Goal: Task Accomplishment & Management: Manage account settings

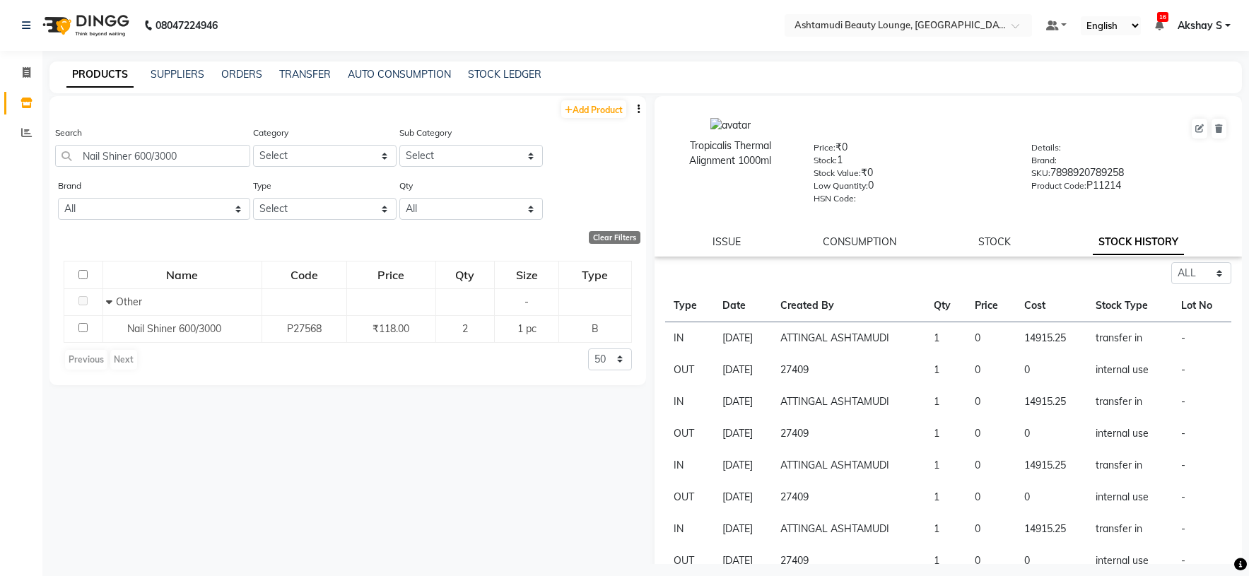
select select "all"
drag, startPoint x: 203, startPoint y: 159, endPoint x: 25, endPoint y: 155, distance: 178.2
click at [25, 155] on app-home "08047224946 Select Location × Ashtamudi Beauty Lounge, Attingal Default Panel M…" at bounding box center [624, 292] width 1249 height 585
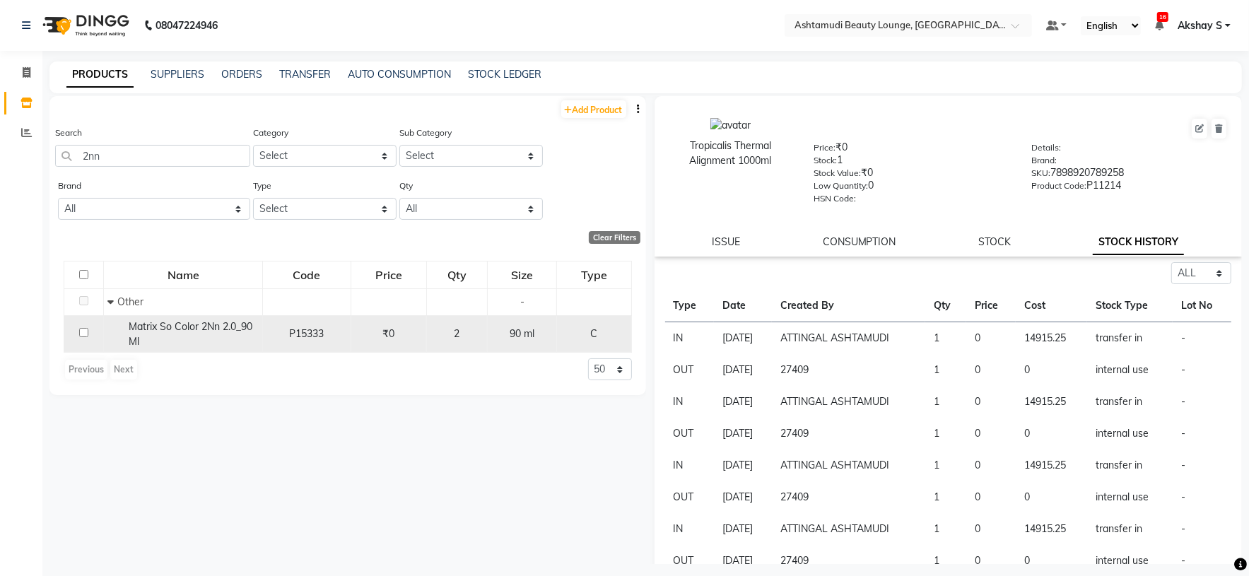
type input "2nn"
click at [183, 338] on div "Matrix So Color 2Nn 2.0_90 Ml" at bounding box center [182, 335] width 151 height 30
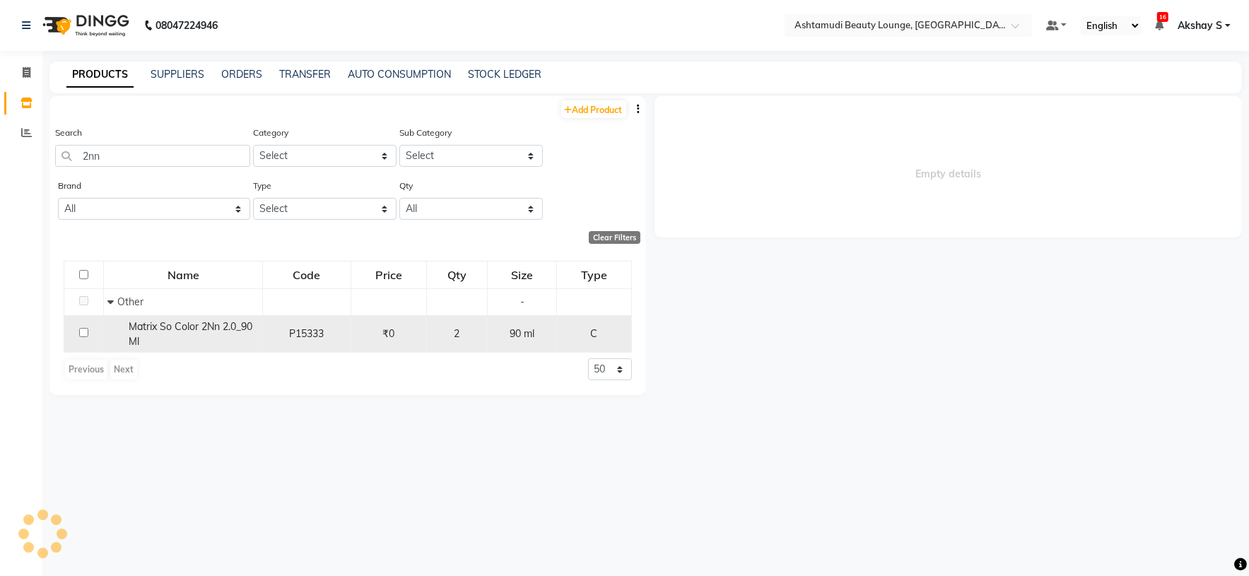
select select "all"
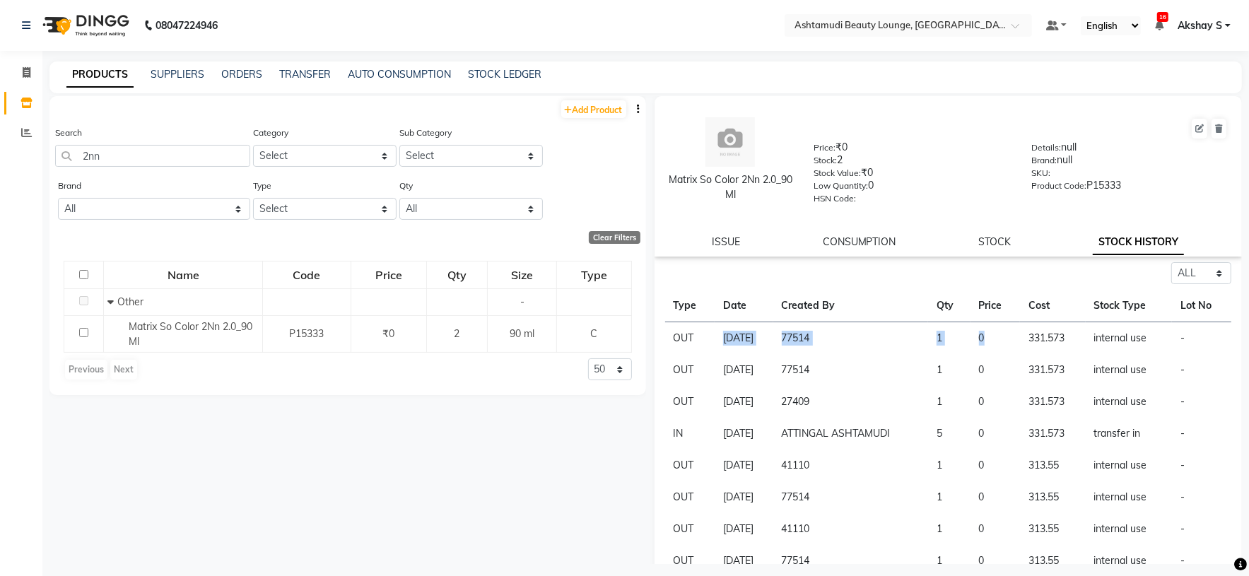
drag, startPoint x: 708, startPoint y: 335, endPoint x: 1001, endPoint y: 333, distance: 293.4
click at [1001, 333] on tr "OUT 01-09-2025 77514 1 0 331.573 internal use -" at bounding box center [948, 338] width 567 height 33
click at [719, 242] on link "ISSUE" at bounding box center [727, 241] width 28 height 13
select select
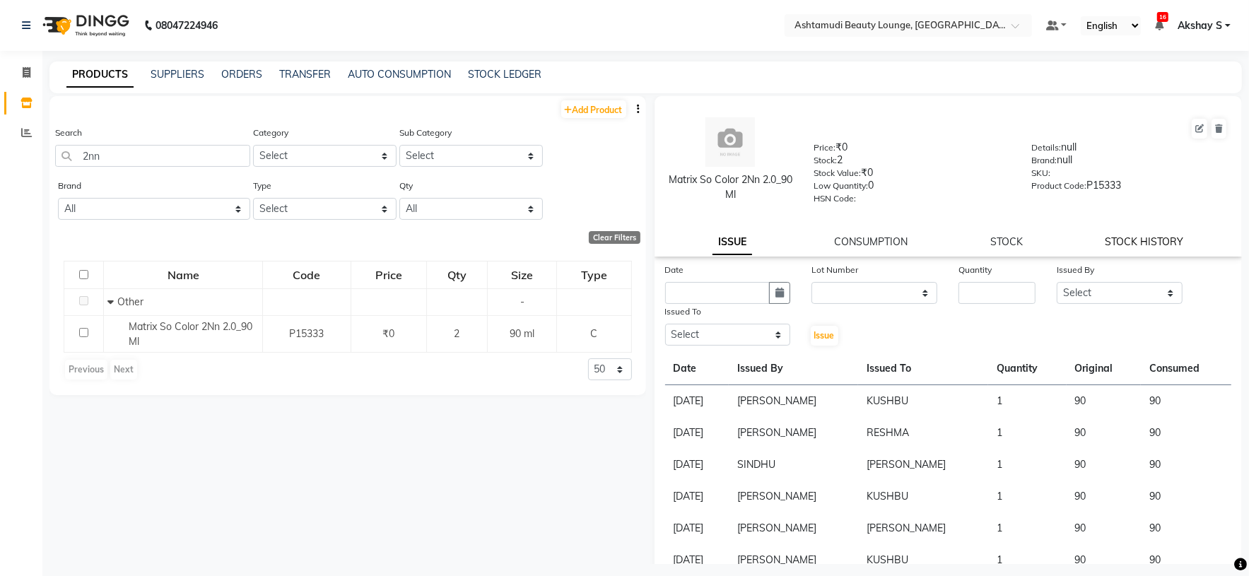
click at [1133, 248] on link "STOCK HISTORY" at bounding box center [1145, 241] width 78 height 13
select select "all"
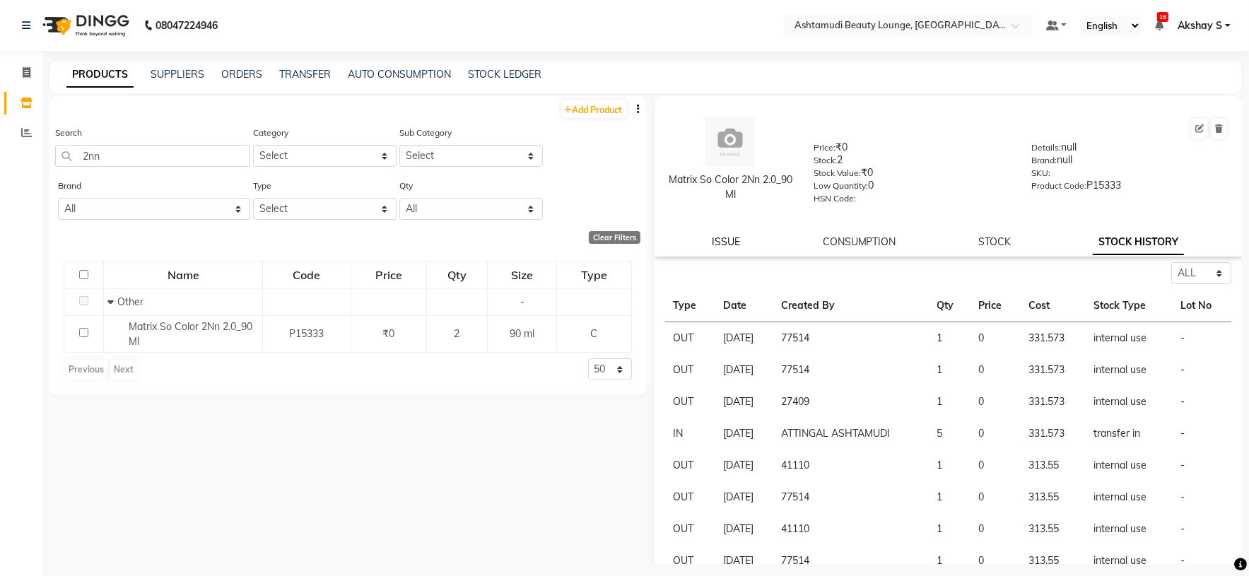
click at [726, 239] on link "ISSUE" at bounding box center [727, 241] width 28 height 13
select select
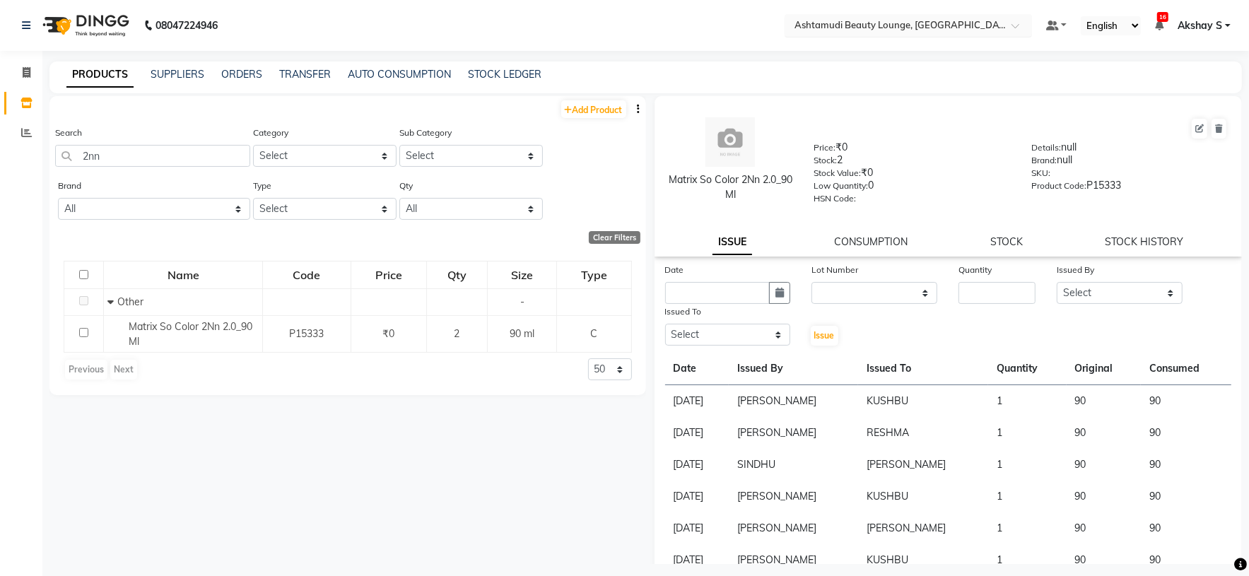
click at [962, 28] on input "text" at bounding box center [894, 25] width 205 height 14
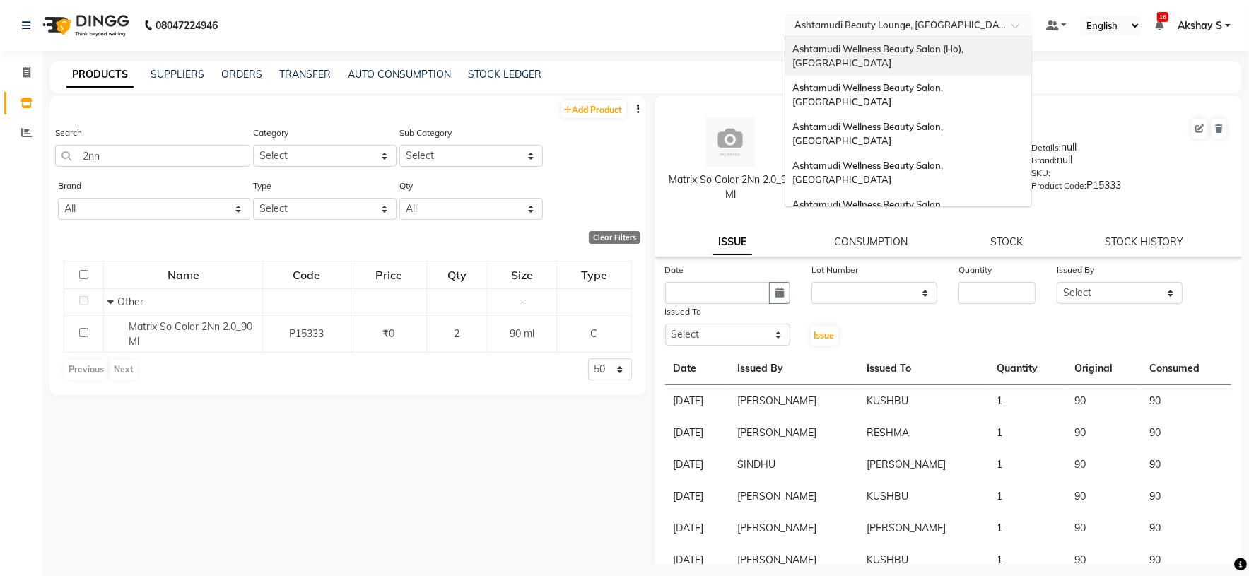
click at [949, 41] on div "Ashtamudi Wellness Beauty Salon (Ho), [GEOGRAPHIC_DATA]" at bounding box center [908, 56] width 246 height 39
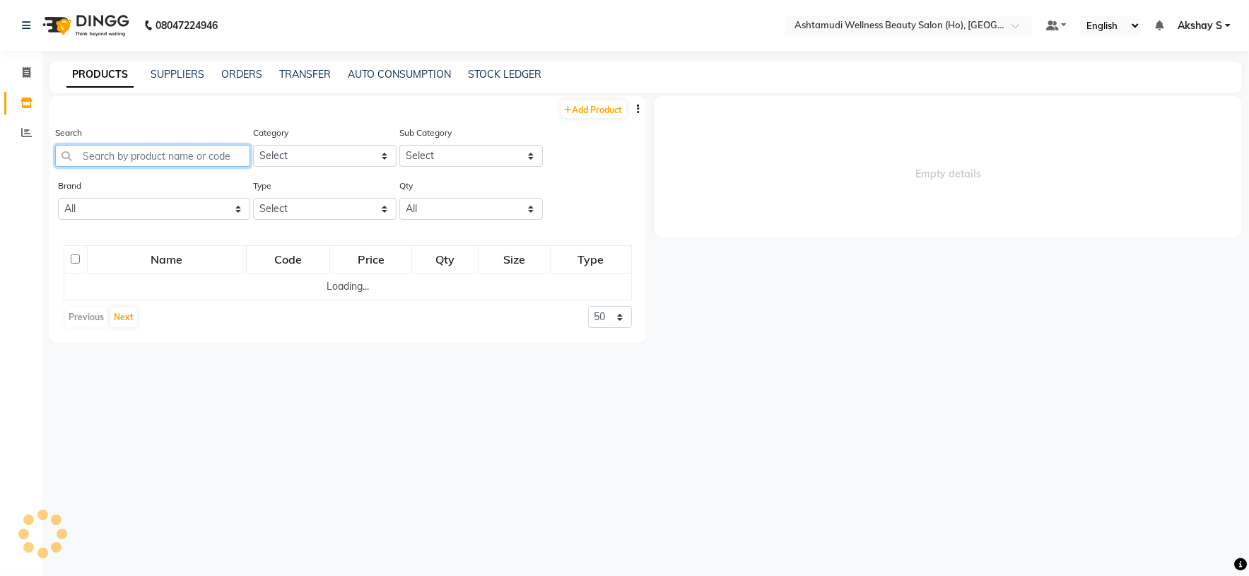
click at [141, 148] on input "text" at bounding box center [152, 156] width 195 height 22
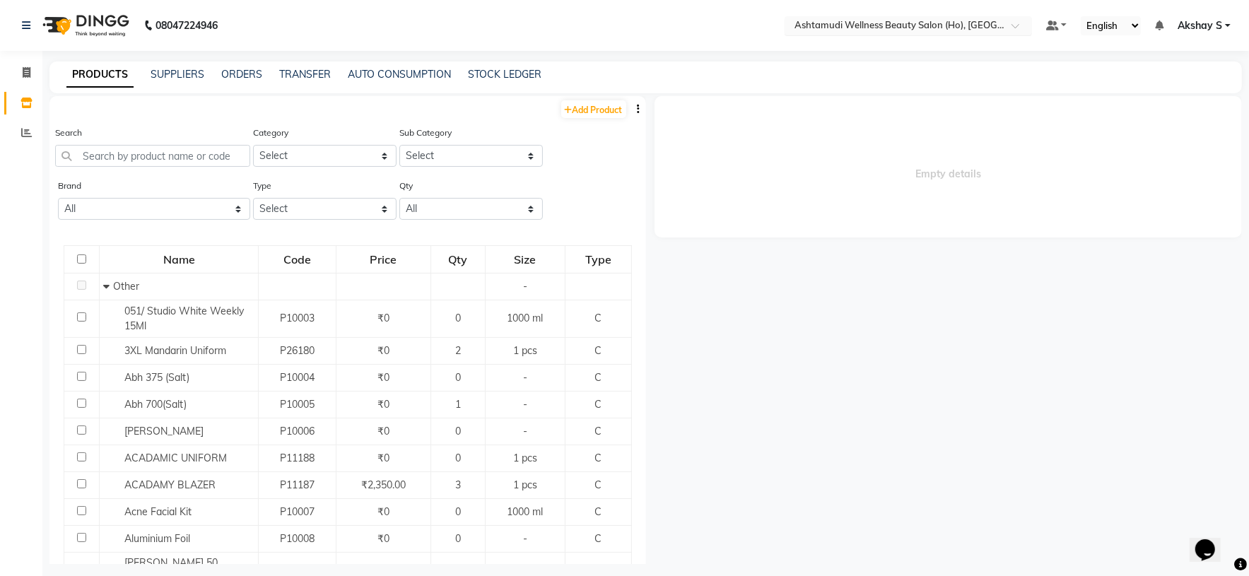
click at [899, 28] on input "text" at bounding box center [894, 27] width 205 height 14
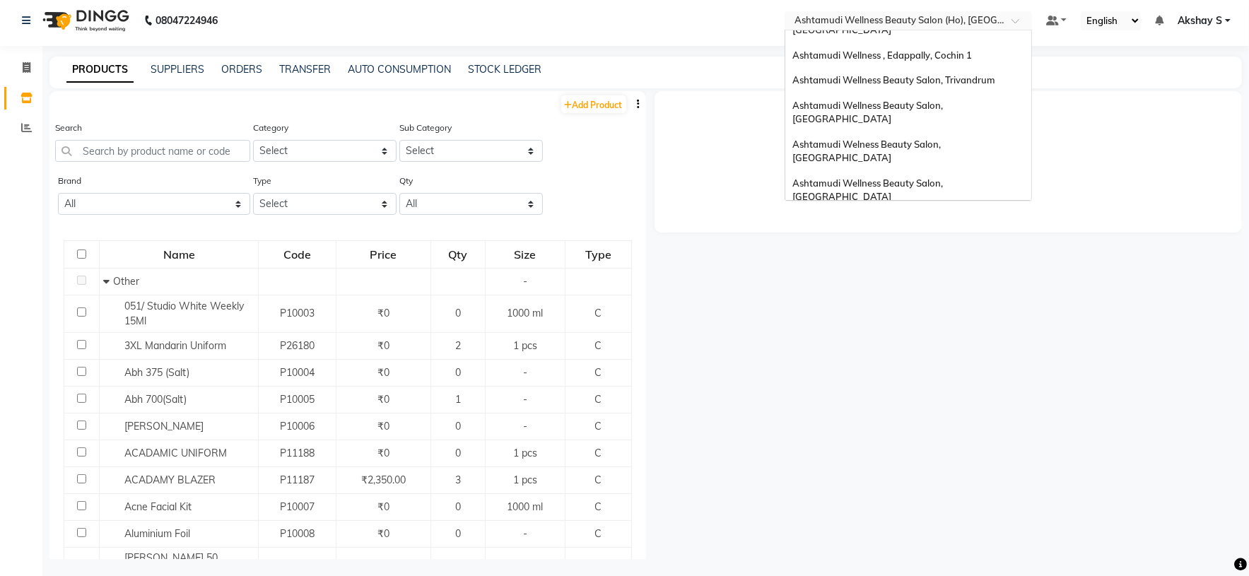
scroll to position [8, 0]
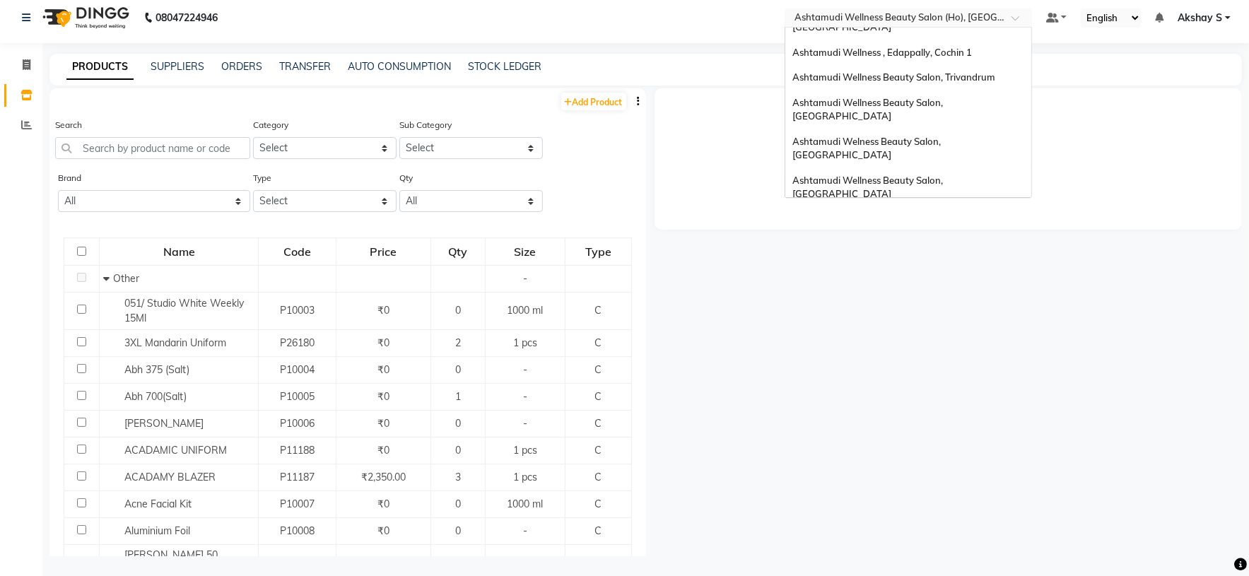
drag, startPoint x: 863, startPoint y: 148, endPoint x: 843, endPoint y: 151, distance: 20.7
click at [861, 277] on span "Ashtamudi Unisex Salon, Dreams Mall, Dreams Mall Kottiyam" at bounding box center [904, 289] width 224 height 25
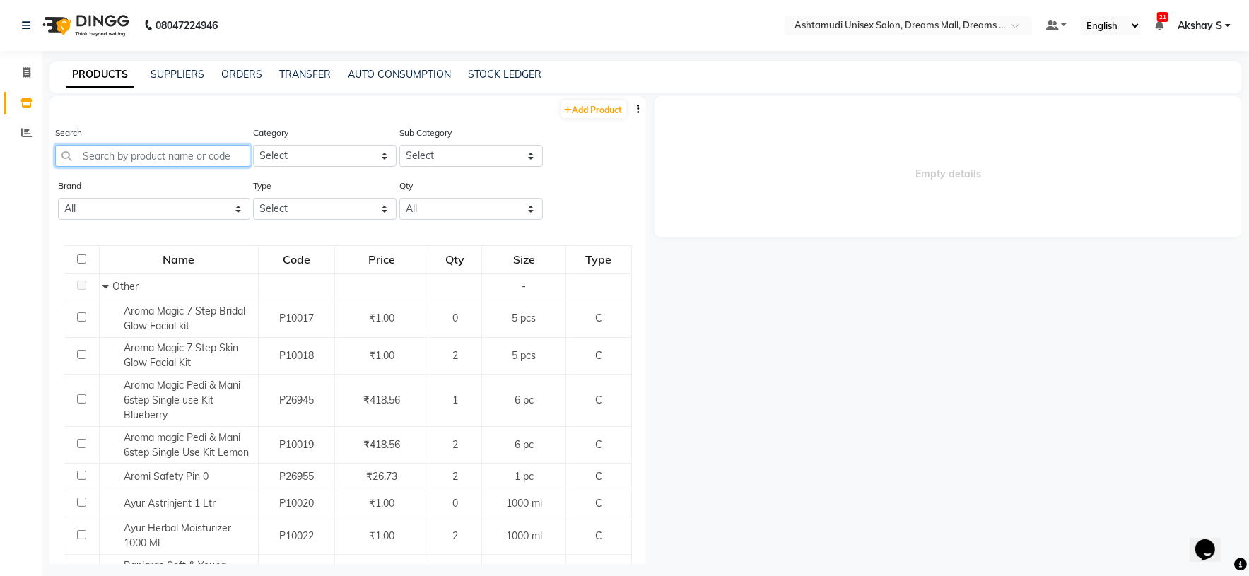
click at [158, 155] on input "text" at bounding box center [152, 156] width 195 height 22
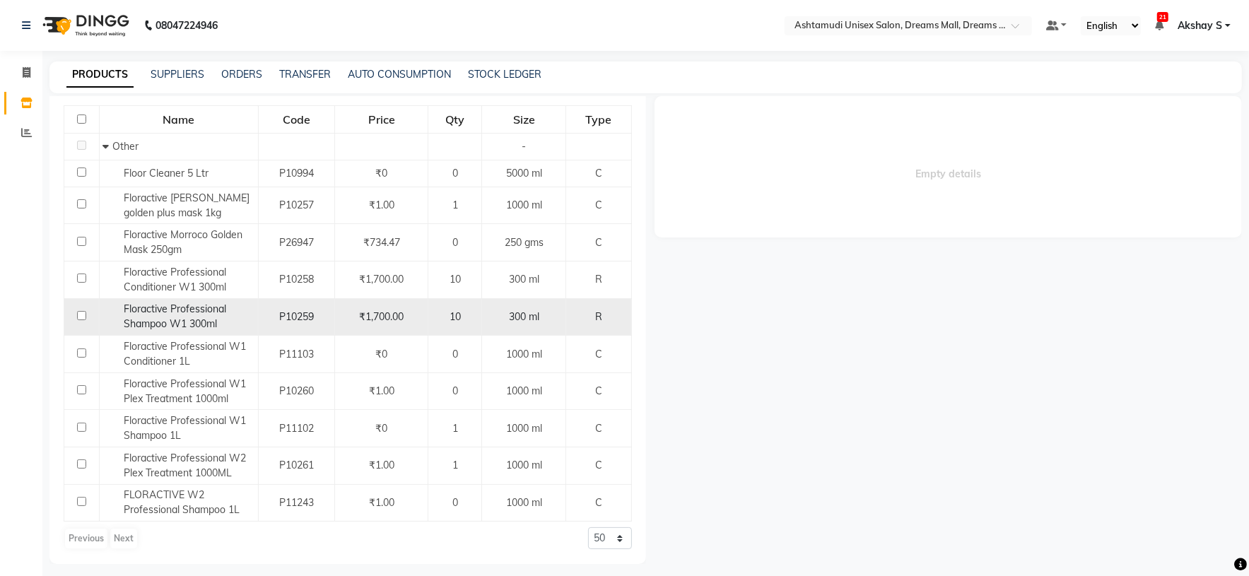
scroll to position [8, 0]
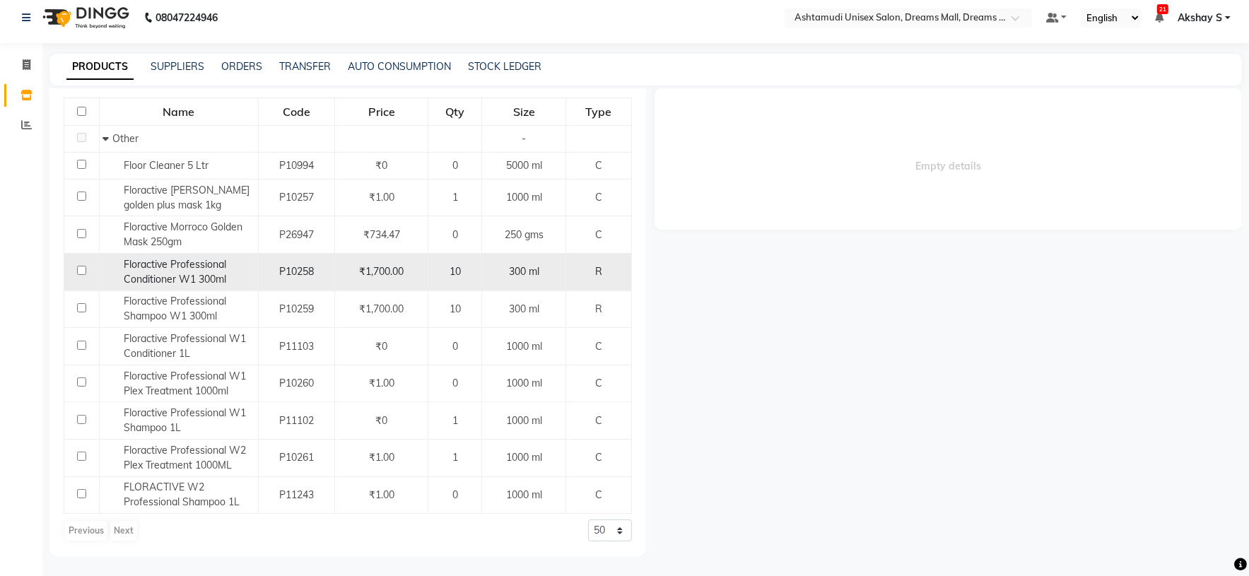
type input "flo"
click at [206, 264] on span "Floractive Professional Conditioner W1 300ml" at bounding box center [175, 272] width 103 height 28
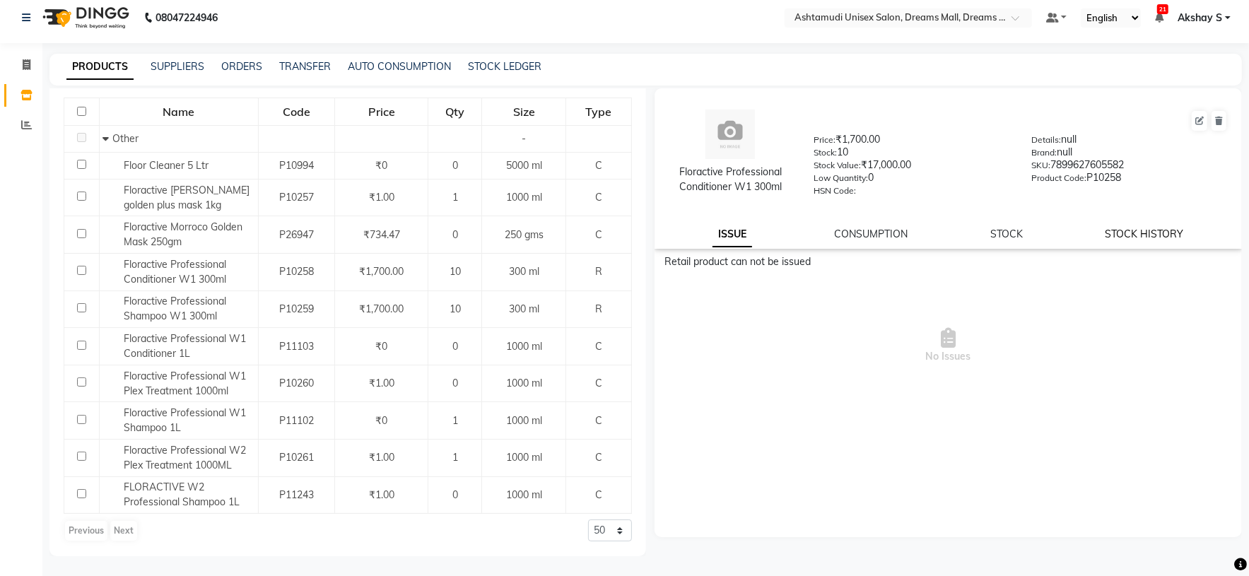
click at [1146, 239] on link "STOCK HISTORY" at bounding box center [1145, 234] width 78 height 13
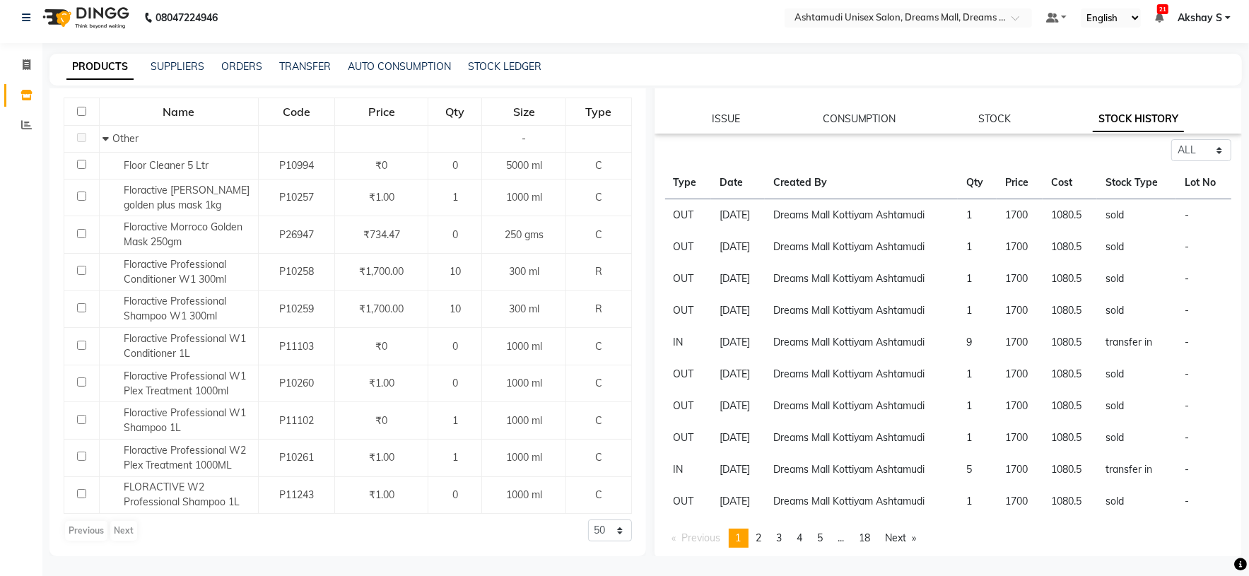
scroll to position [119, 0]
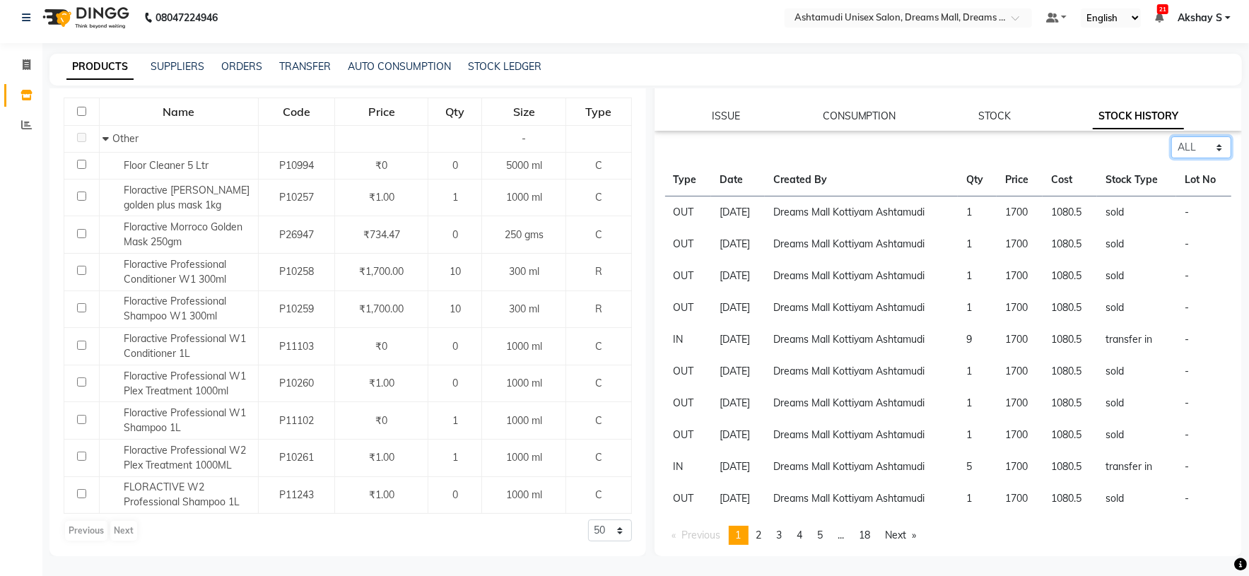
click at [1209, 153] on select "Select ALL IN OUT" at bounding box center [1201, 147] width 60 height 22
select select "in"
click at [1171, 136] on select "Select ALL IN OUT" at bounding box center [1201, 147] width 60 height 22
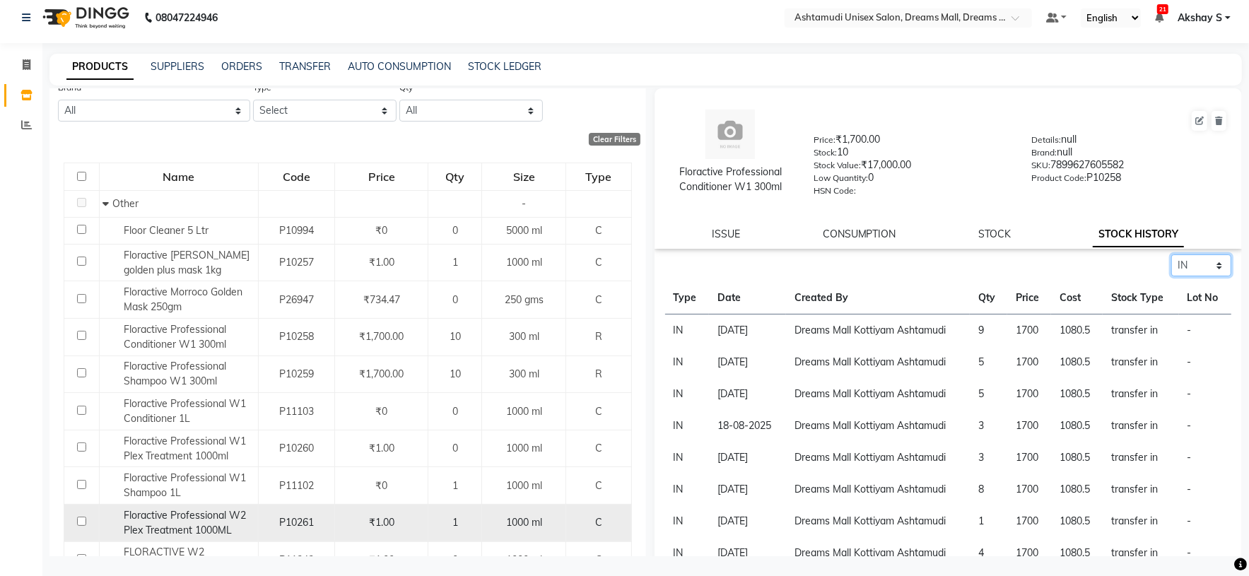
scroll to position [52, 0]
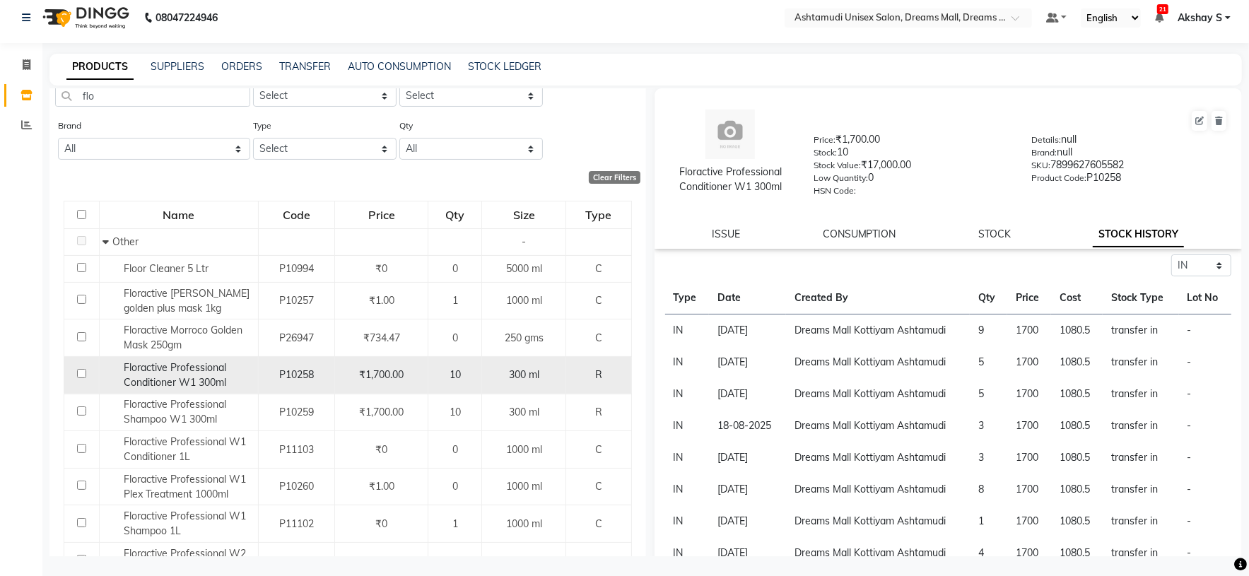
click at [196, 374] on span "Floractive Professional Conditioner W1 300ml" at bounding box center [175, 375] width 103 height 28
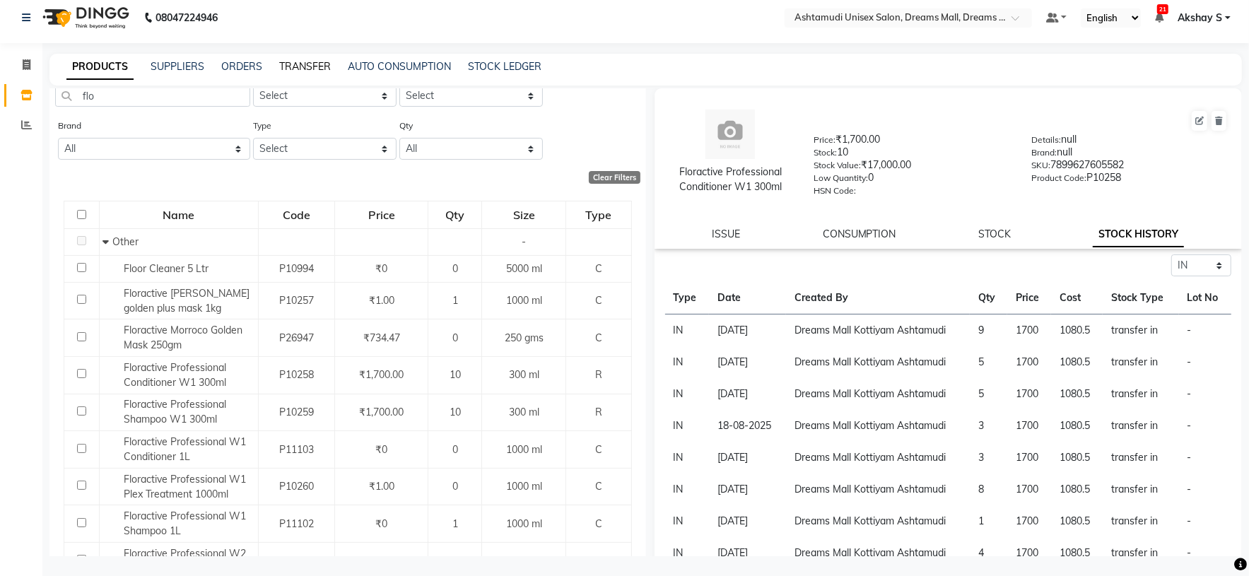
click at [289, 61] on link "TRANSFER" at bounding box center [305, 66] width 52 height 13
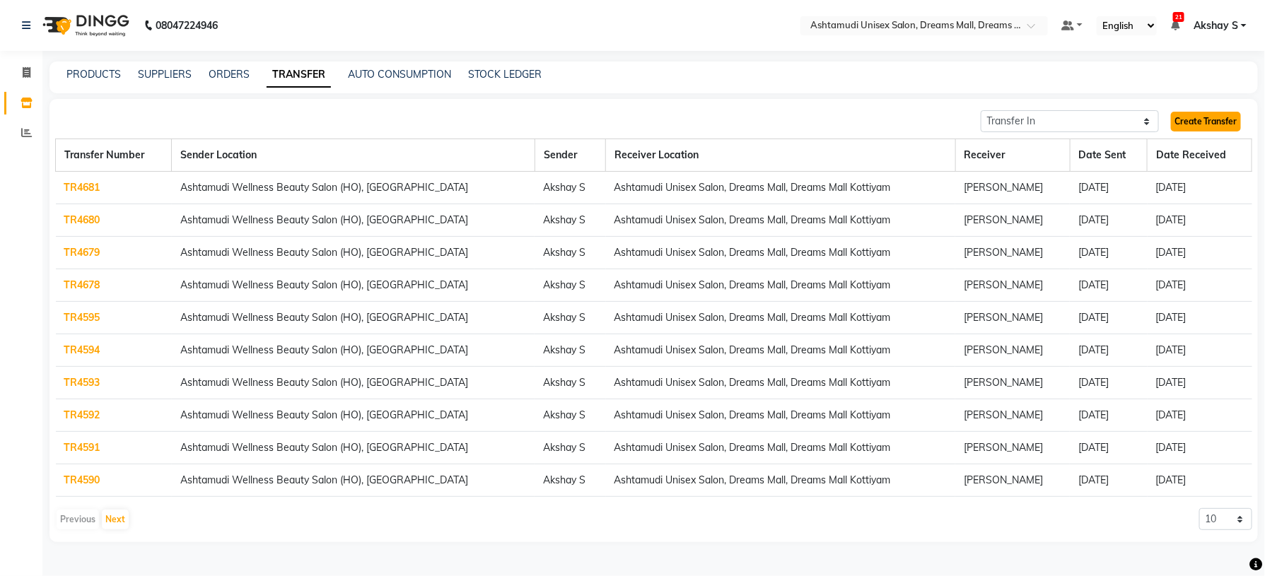
click at [1198, 118] on link "Create Transfer" at bounding box center [1206, 122] width 70 height 20
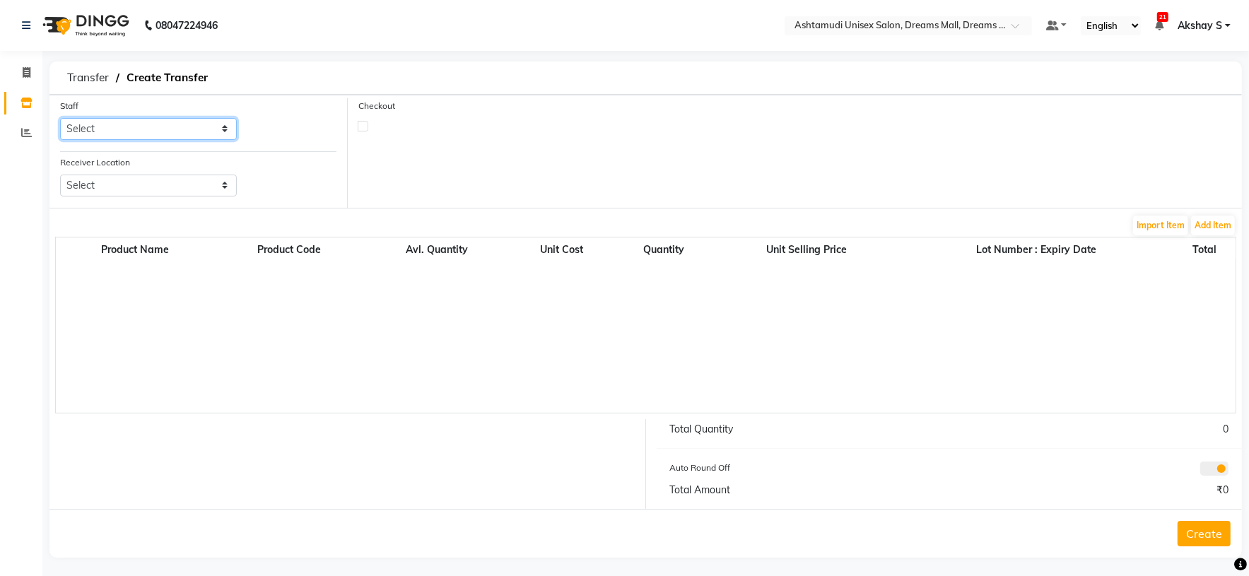
click at [220, 132] on select "Select ANJANA AOTULA LONGCHAR ARUN VASUDEV BIKI SARKI BINU SHERPA Dreams Mall K…" at bounding box center [148, 129] width 177 height 22
select select "63210"
click at [60, 119] on select "Select ANJANA AOTULA LONGCHAR ARUN VASUDEV BIKI SARKI BINU SHERPA Dreams Mall K…" at bounding box center [148, 129] width 177 height 22
click at [230, 181] on select "Select Ashtamudi Wellness Beauty Salon, Kowdiar Ashtamudi Wellness Beauty Salon…" at bounding box center [148, 186] width 177 height 22
select select "1892"
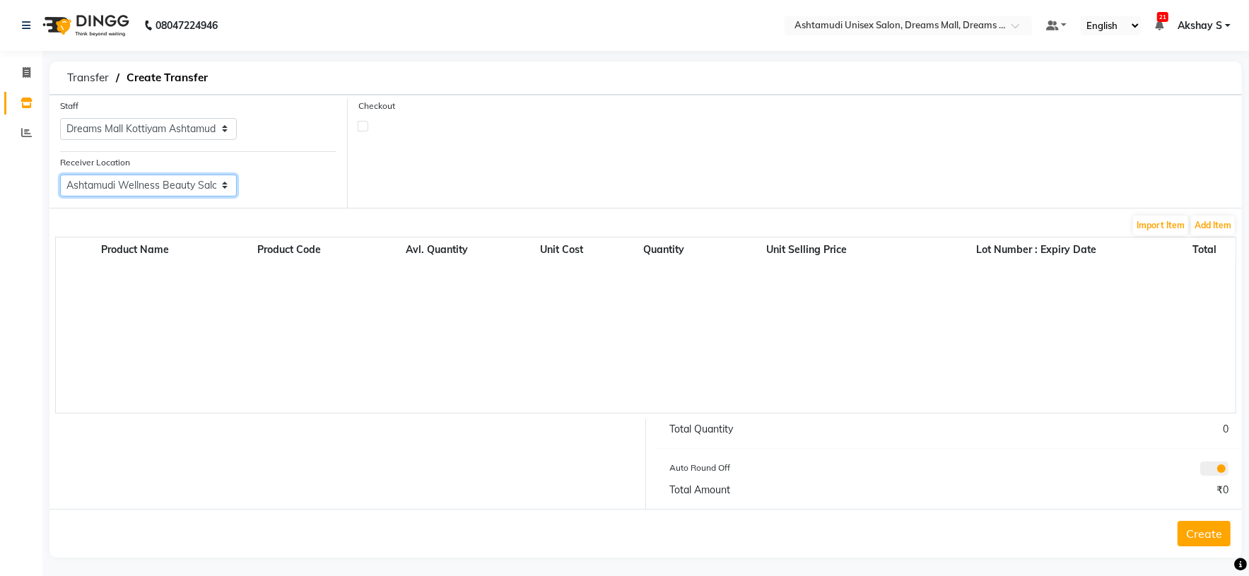
click at [60, 175] on select "Select Ashtamudi Wellness Beauty Salon, Kowdiar Ashtamudi Wellness Beauty Salon…" at bounding box center [148, 186] width 177 height 22
click at [1221, 226] on button "Add Item" at bounding box center [1213, 226] width 44 height 20
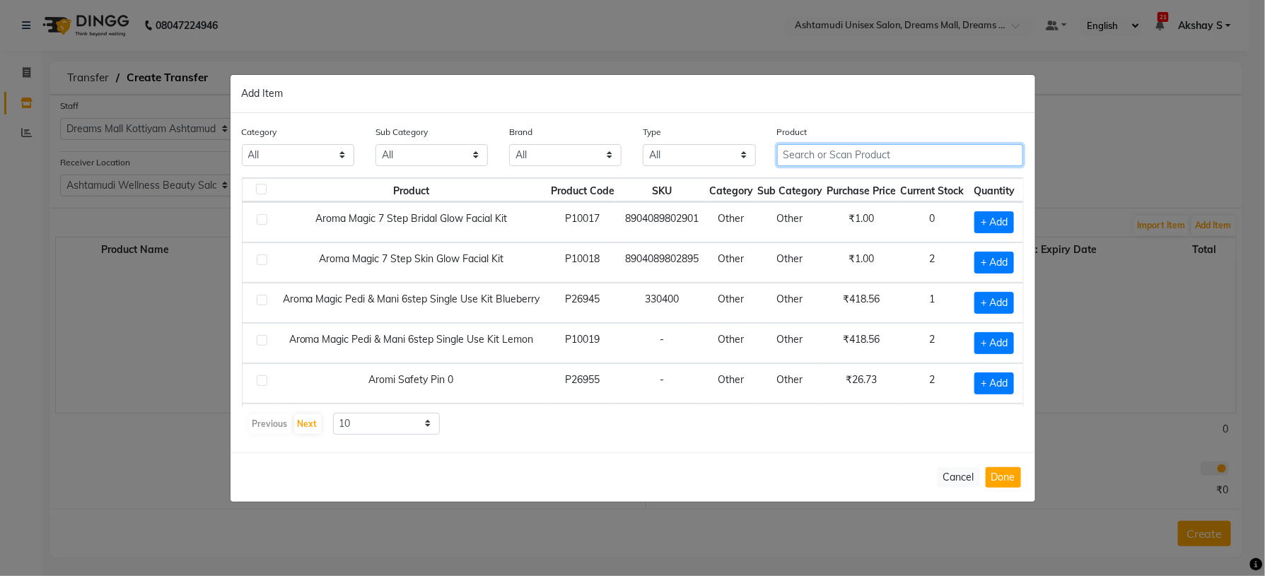
click at [790, 161] on input "text" at bounding box center [900, 155] width 247 height 22
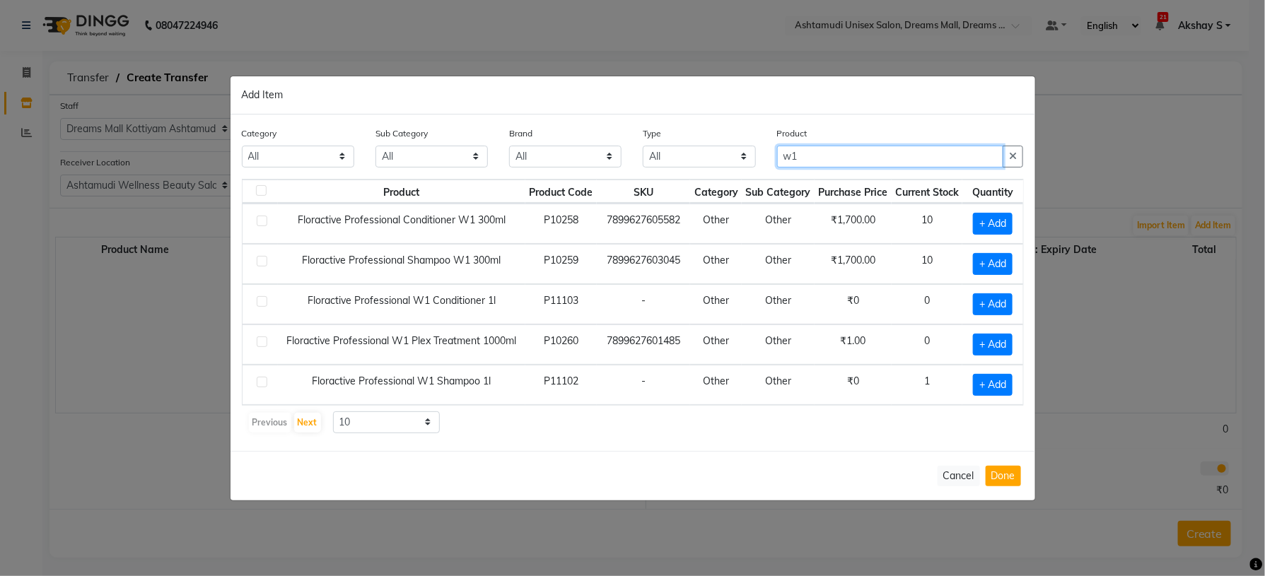
type input "w1"
drag, startPoint x: 619, startPoint y: 429, endPoint x: 623, endPoint y: 420, distance: 10.1
click at [619, 429] on div "Previous Next 10 50 100" at bounding box center [632, 422] width 771 height 23
click at [974, 225] on span "+ Add" at bounding box center [993, 224] width 40 height 22
checkbox input "true"
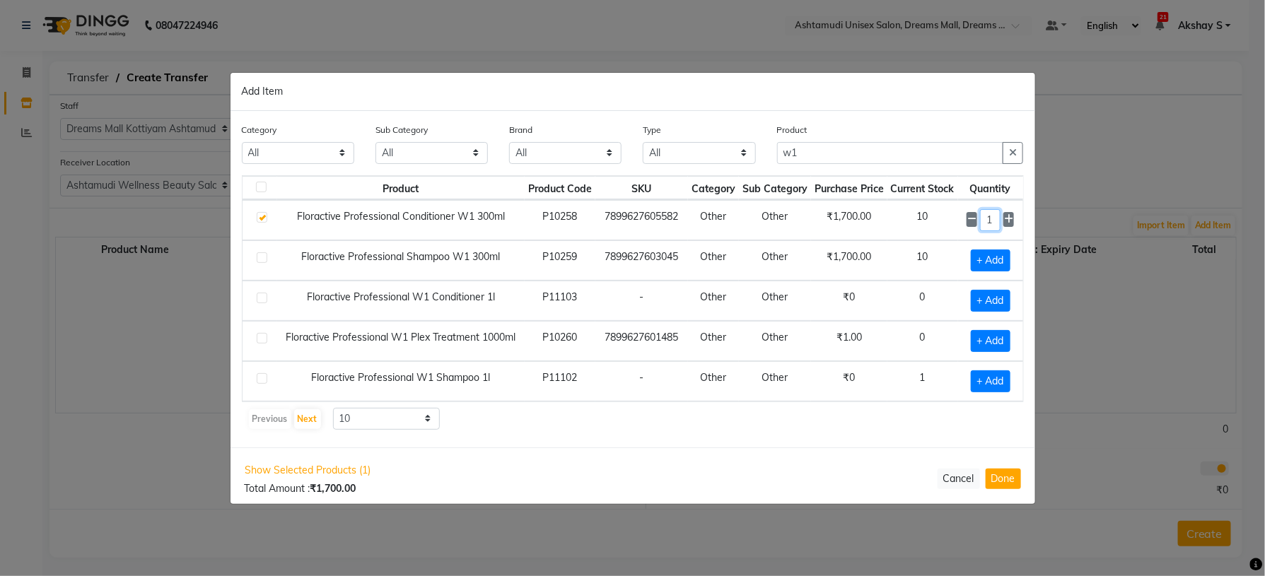
drag, startPoint x: 967, startPoint y: 222, endPoint x: 981, endPoint y: 222, distance: 14.1
click at [981, 222] on input "1" at bounding box center [990, 220] width 20 height 22
type input "5"
click at [977, 267] on span "+ Add" at bounding box center [991, 261] width 40 height 22
checkbox input "true"
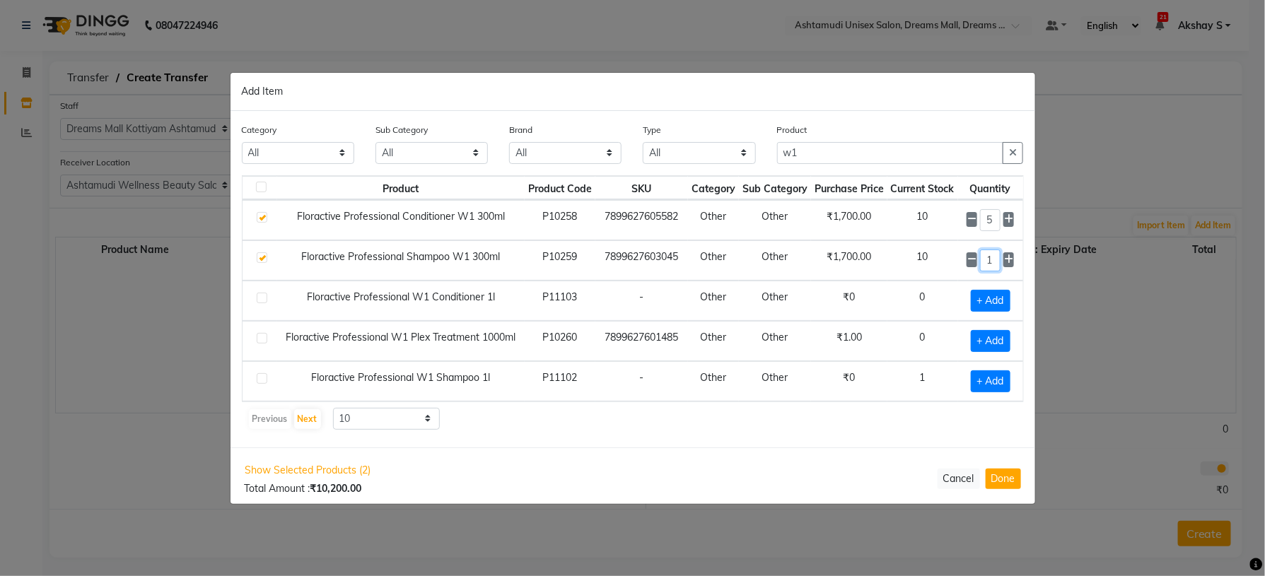
click at [983, 262] on input "1" at bounding box center [990, 261] width 20 height 22
type input "5"
click at [1012, 482] on button "Done" at bounding box center [1002, 478] width 35 height 21
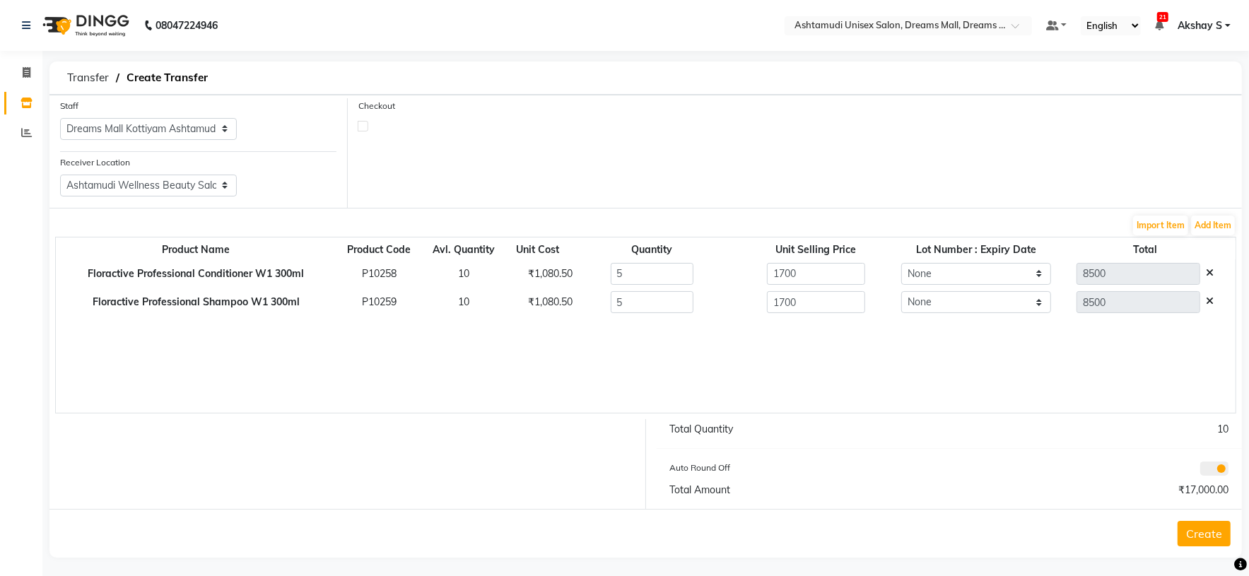
click at [549, 276] on div "₹1,080.50" at bounding box center [538, 274] width 40 height 15
copy div "1,080.50"
drag, startPoint x: 809, startPoint y: 276, endPoint x: 704, endPoint y: 308, distance: 109.6
click at [655, 290] on tbody "Floractive Professional Conditioner W1 300ml P10258 10 ₹1,080.50 5 1700 None 85…" at bounding box center [646, 287] width 1180 height 57
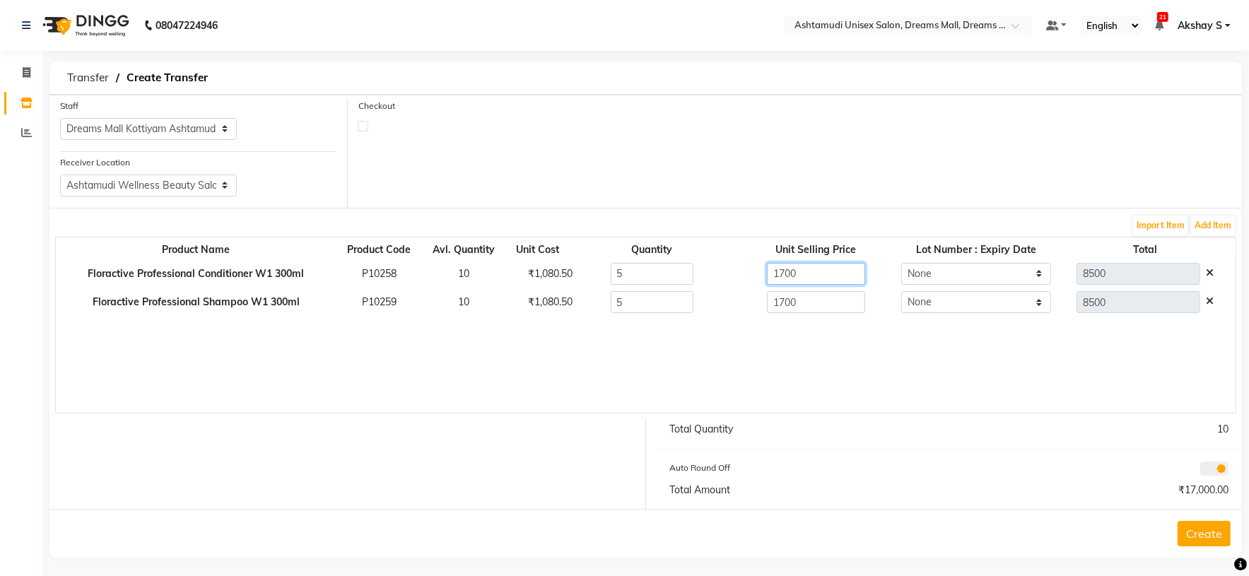
paste input "080.5"
type input "1080.50"
type input "5402.5"
drag, startPoint x: 802, startPoint y: 305, endPoint x: 690, endPoint y: 326, distance: 113.7
click at [692, 324] on div "Product Name Product Code Avl. Quantity Unit Cost Quantity Unit Selling Price L…" at bounding box center [645, 325] width 1181 height 177
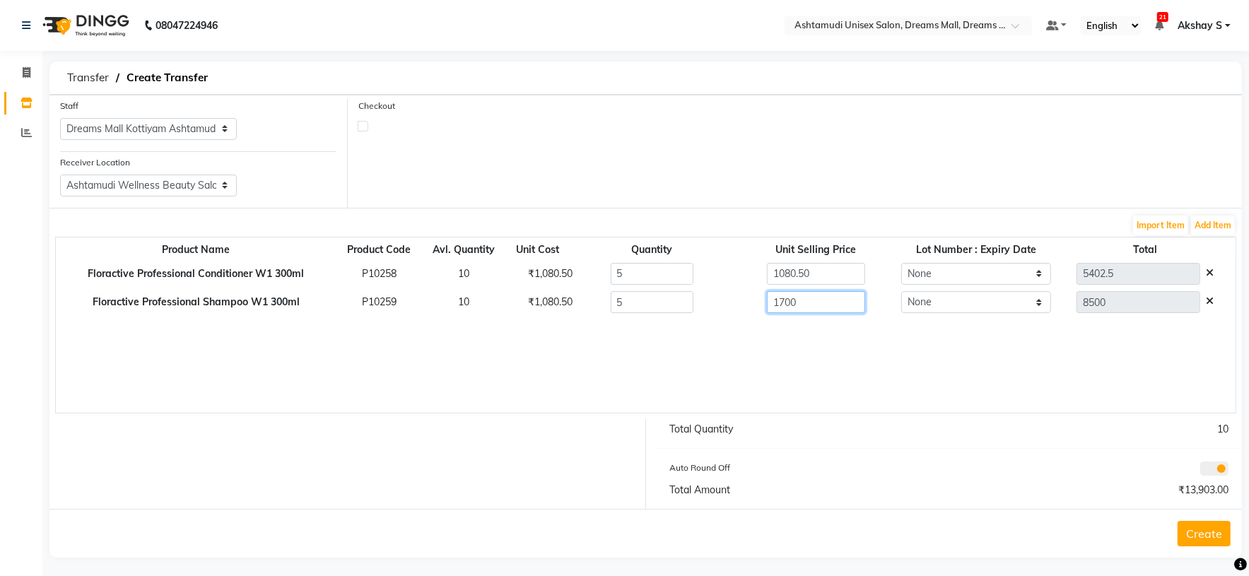
paste input "080.5"
type input "1080.50"
type input "5402.5"
drag, startPoint x: 746, startPoint y: 361, endPoint x: 774, endPoint y: 360, distance: 28.3
click at [747, 360] on div "Product Name Product Code Avl. Quantity Unit Cost Quantity Unit Selling Price L…" at bounding box center [645, 325] width 1181 height 177
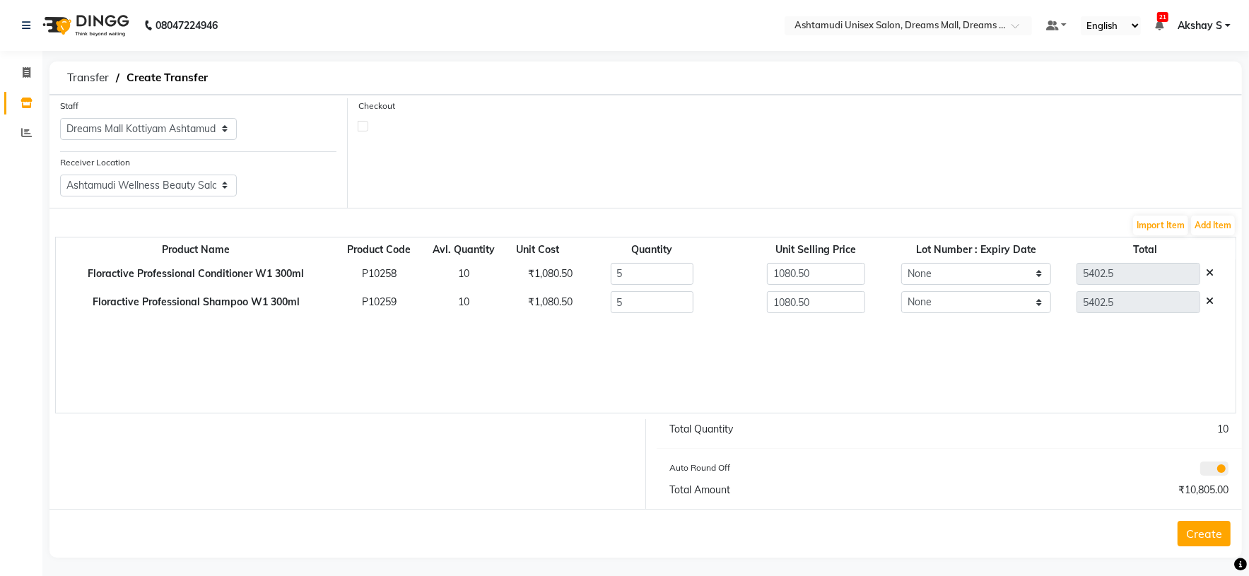
click at [1217, 537] on button "Create" at bounding box center [1204, 533] width 53 height 25
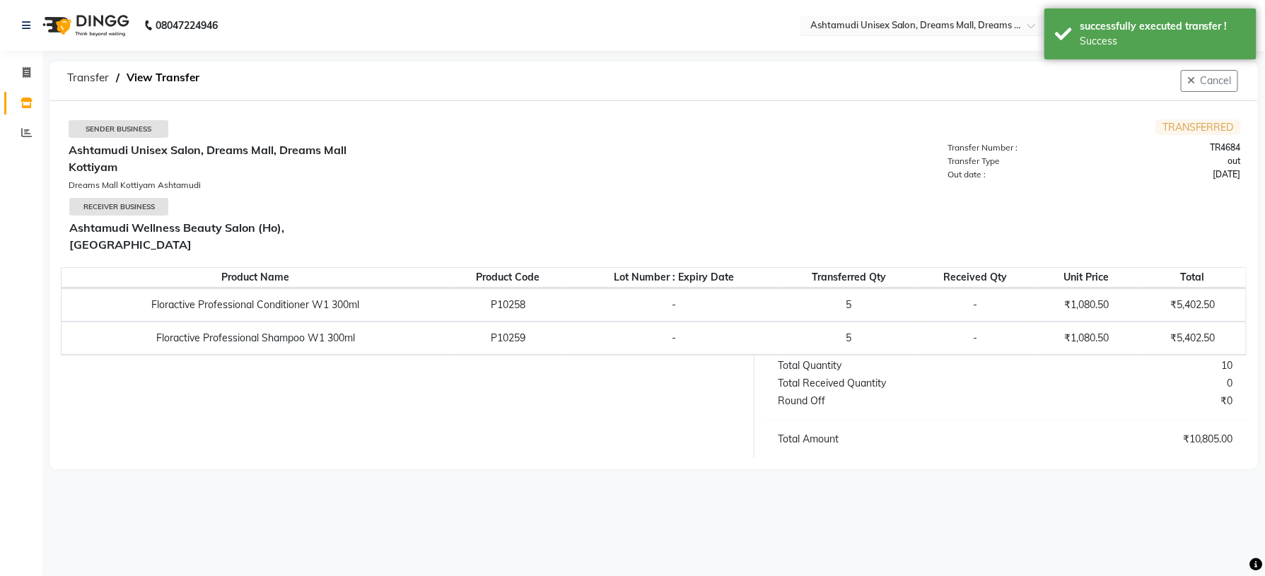
click at [954, 28] on input "text" at bounding box center [909, 27] width 205 height 14
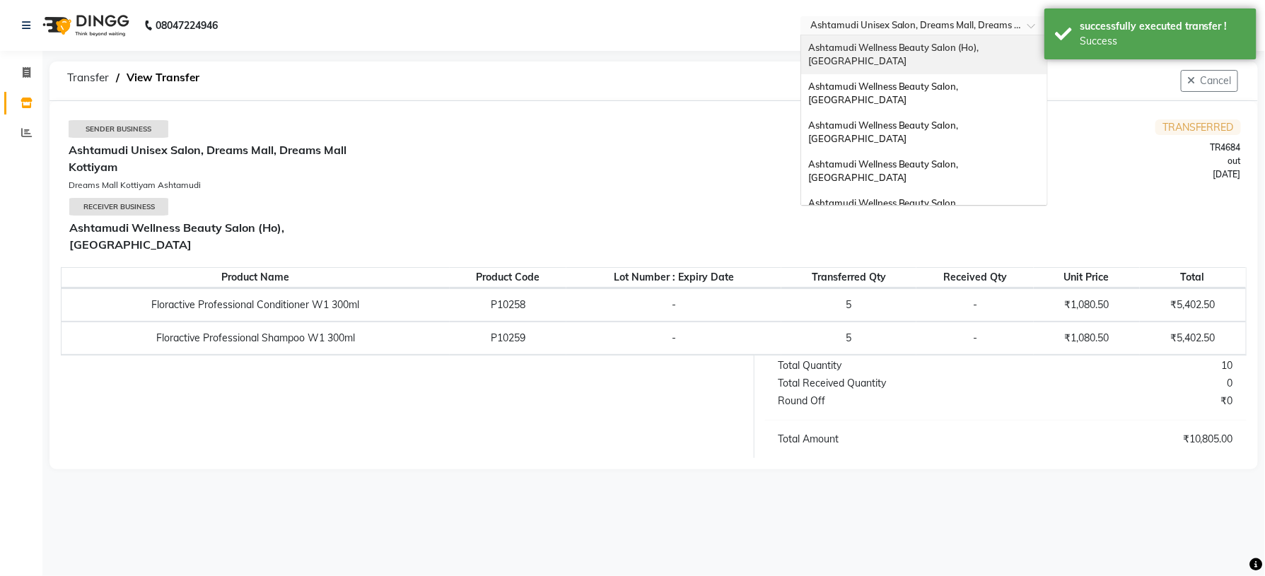
click at [947, 48] on span "Ashtamudi Wellness Beauty Salon (Ho), [GEOGRAPHIC_DATA]" at bounding box center [894, 54] width 173 height 25
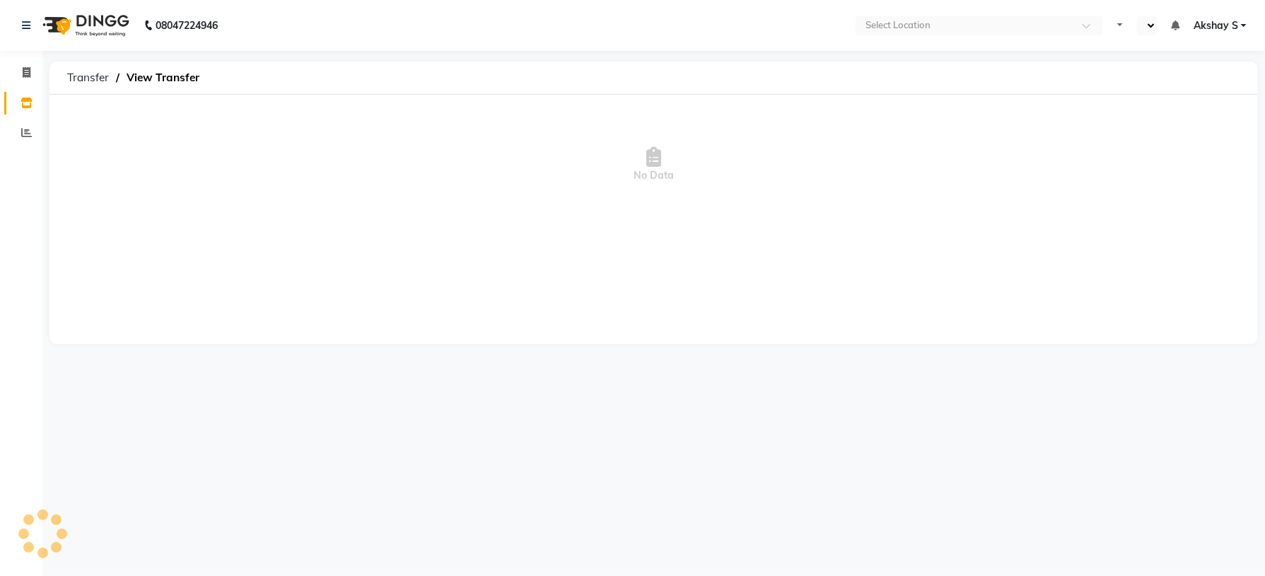
select select "en"
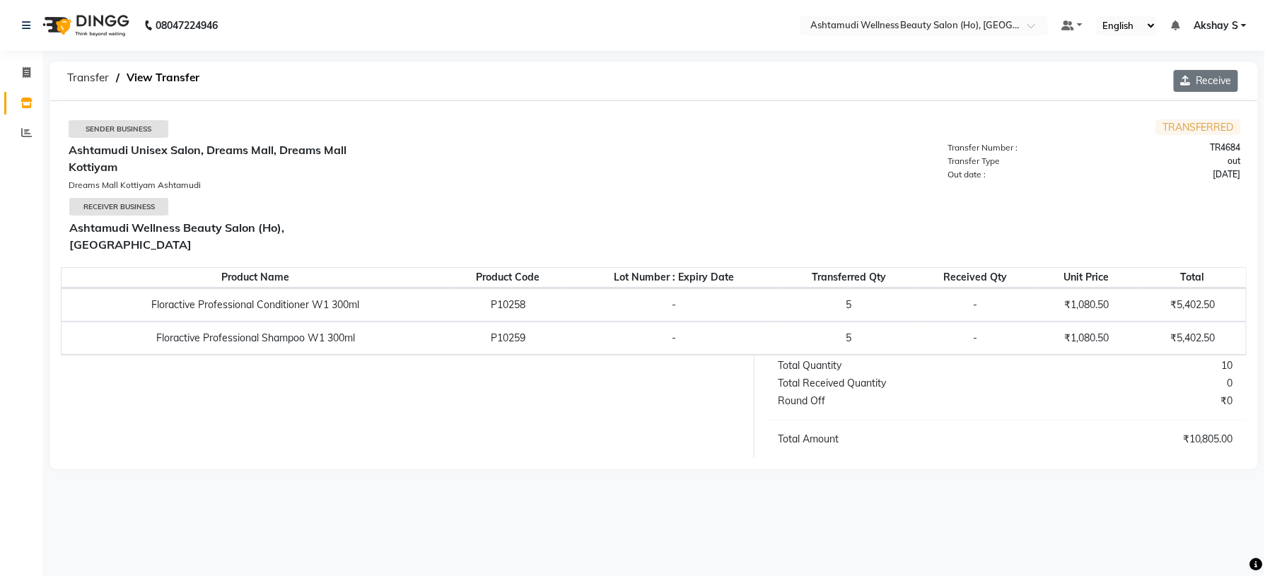
click at [1202, 75] on button "Receive" at bounding box center [1205, 81] width 64 height 22
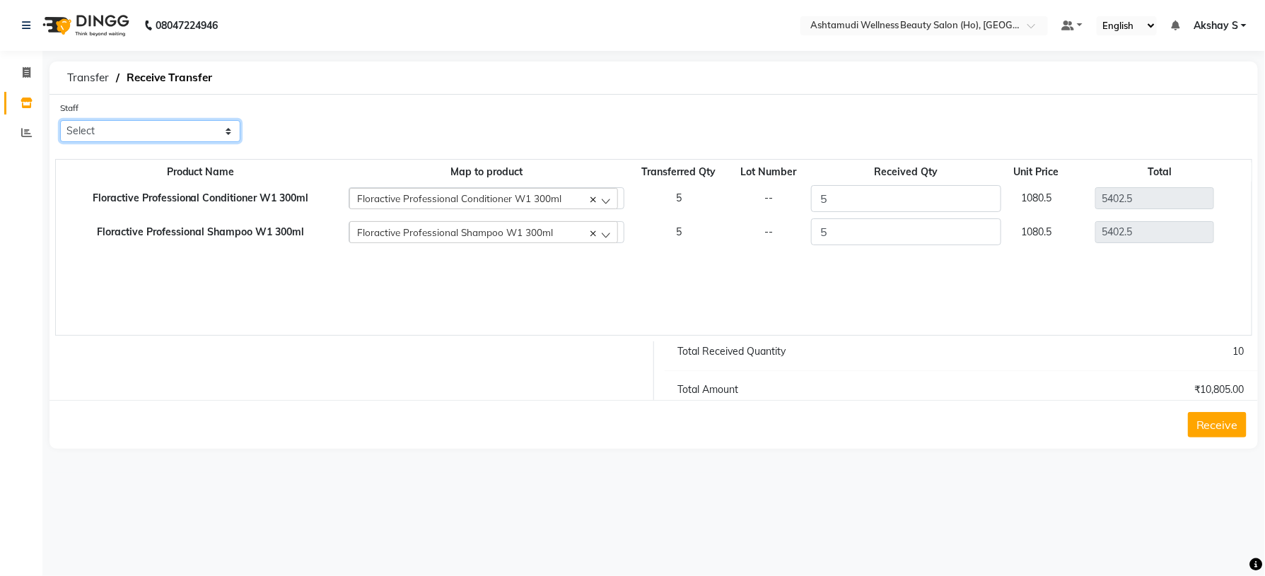
click at [206, 134] on select "Select Abhijith ABHINAND Akshay S Ananthu S Dev Anila P Anjana u Asiya ATHIRA A…" at bounding box center [150, 131] width 180 height 22
select select "44763"
click at [60, 120] on select "Select Abhijith ABHINAND Akshay S Ananthu S Dev Anila P Anjana u Asiya ATHIRA A…" at bounding box center [150, 131] width 180 height 22
click at [1217, 431] on button "Receive" at bounding box center [1217, 424] width 59 height 25
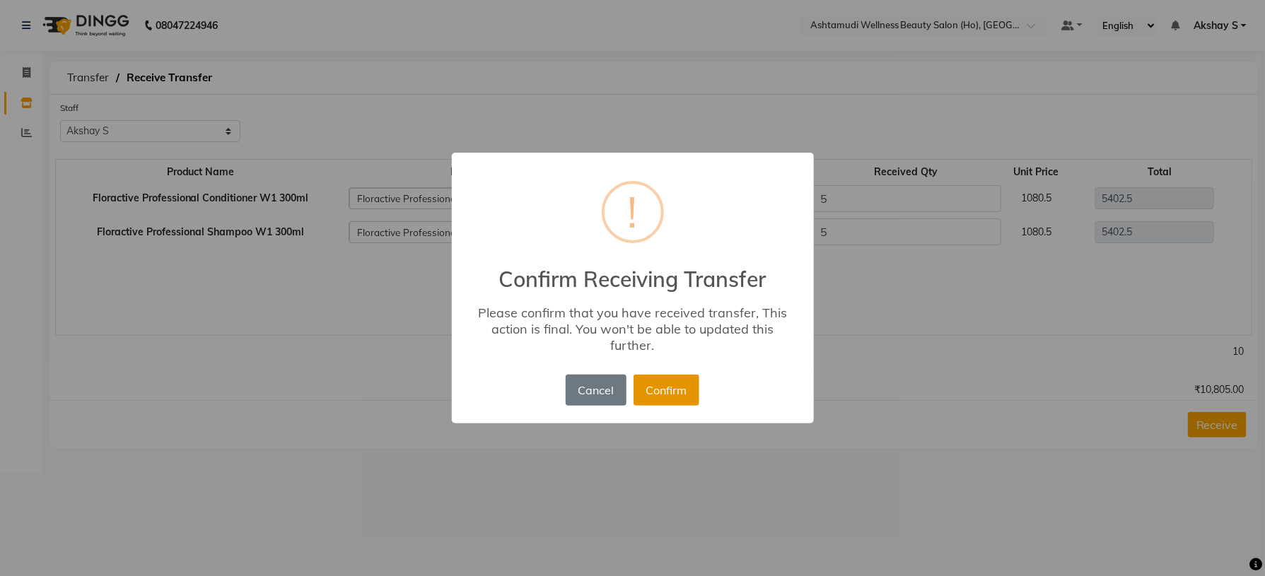
click at [660, 392] on button "Confirm" at bounding box center [666, 390] width 66 height 31
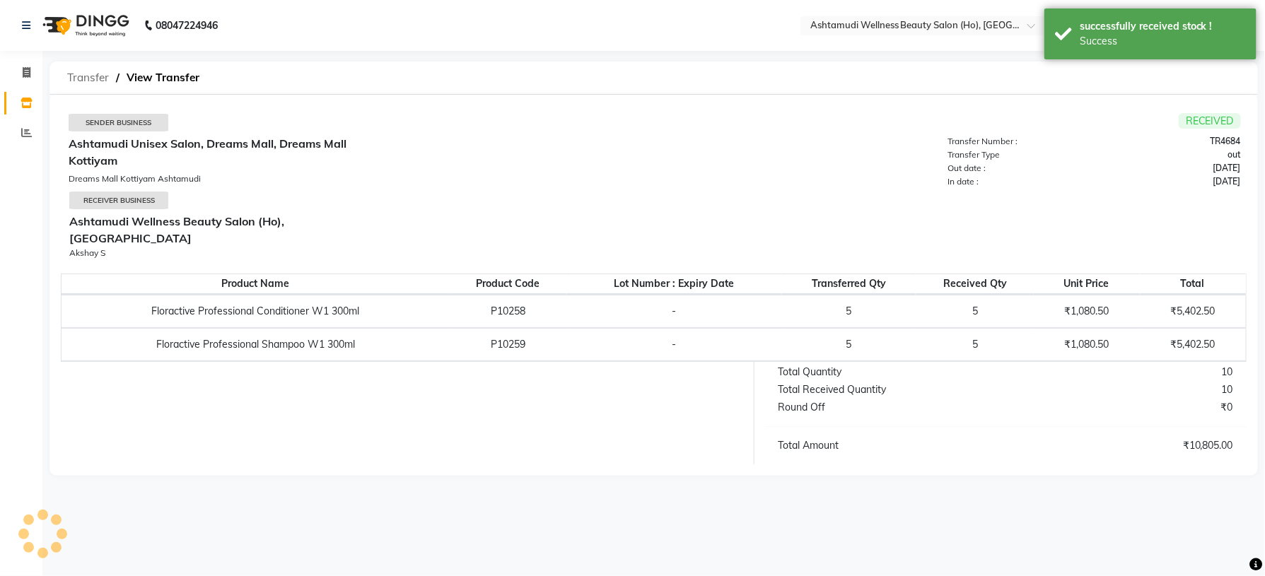
click at [74, 81] on span "Transfer" at bounding box center [88, 77] width 56 height 25
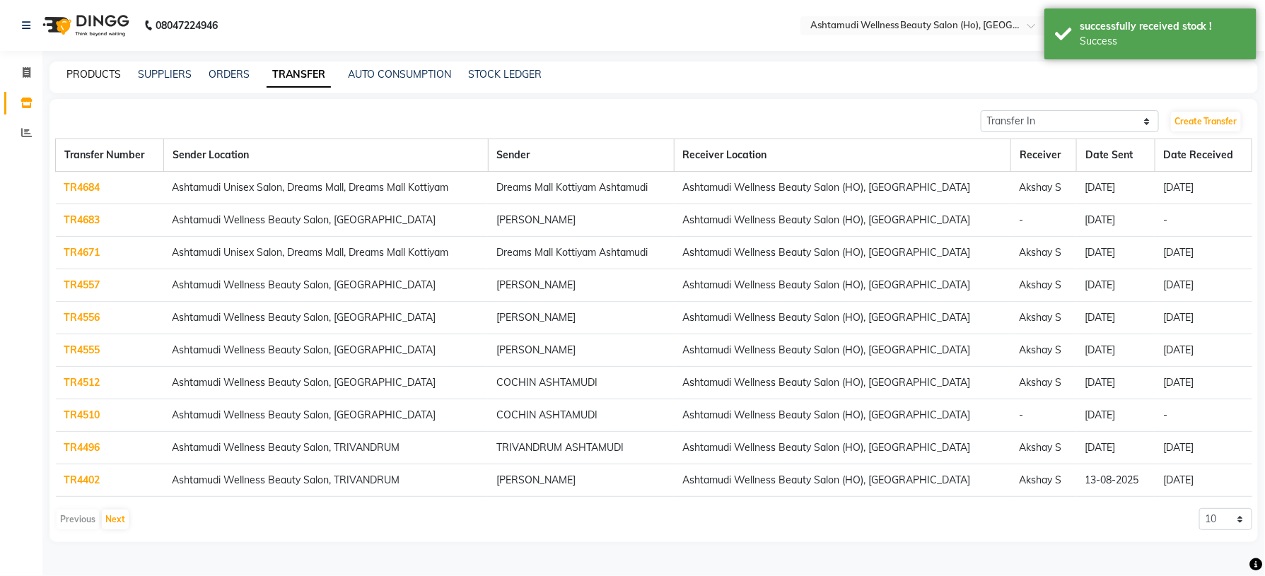
click at [85, 68] on link "PRODUCTS" at bounding box center [93, 74] width 54 height 13
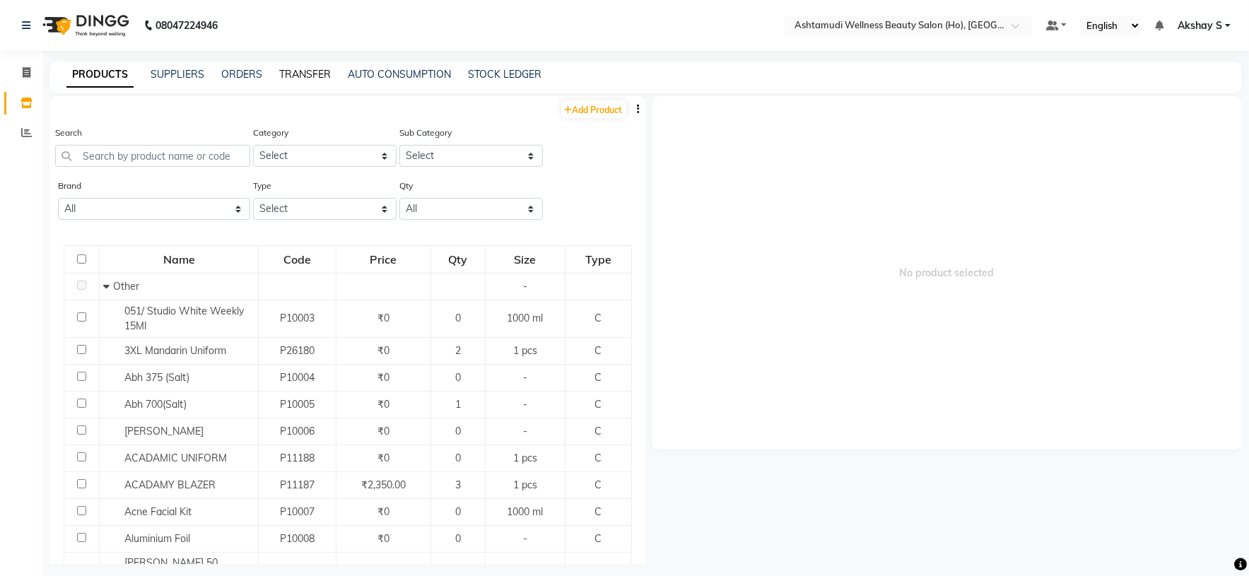
click at [309, 76] on link "TRANSFER" at bounding box center [305, 74] width 52 height 13
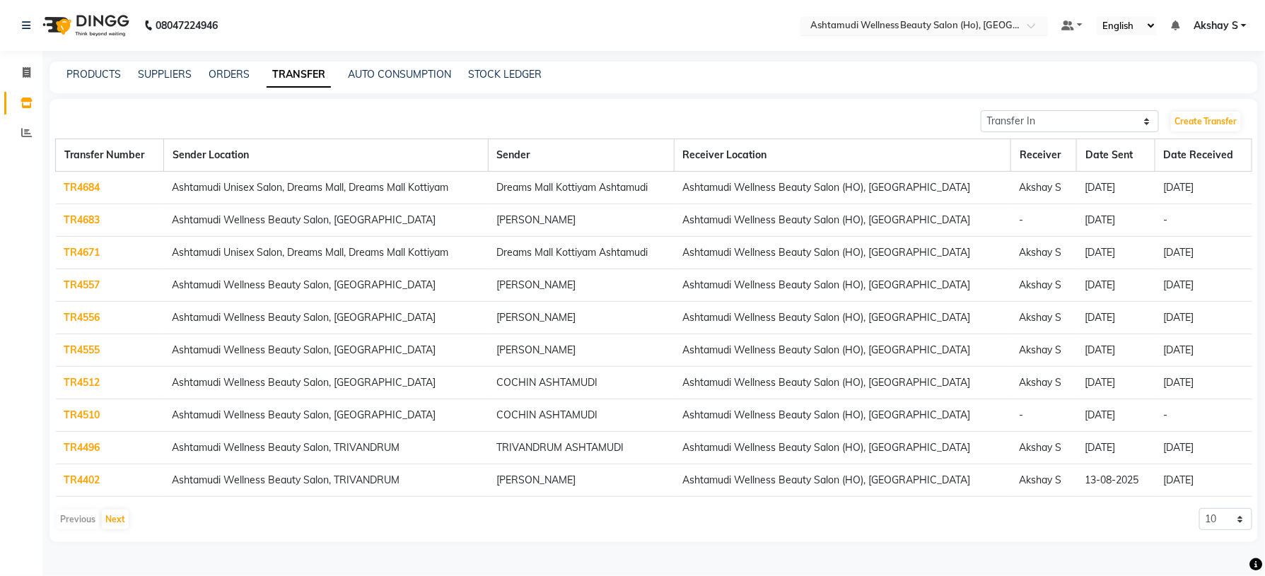
click at [1015, 23] on div at bounding box center [923, 27] width 247 height 14
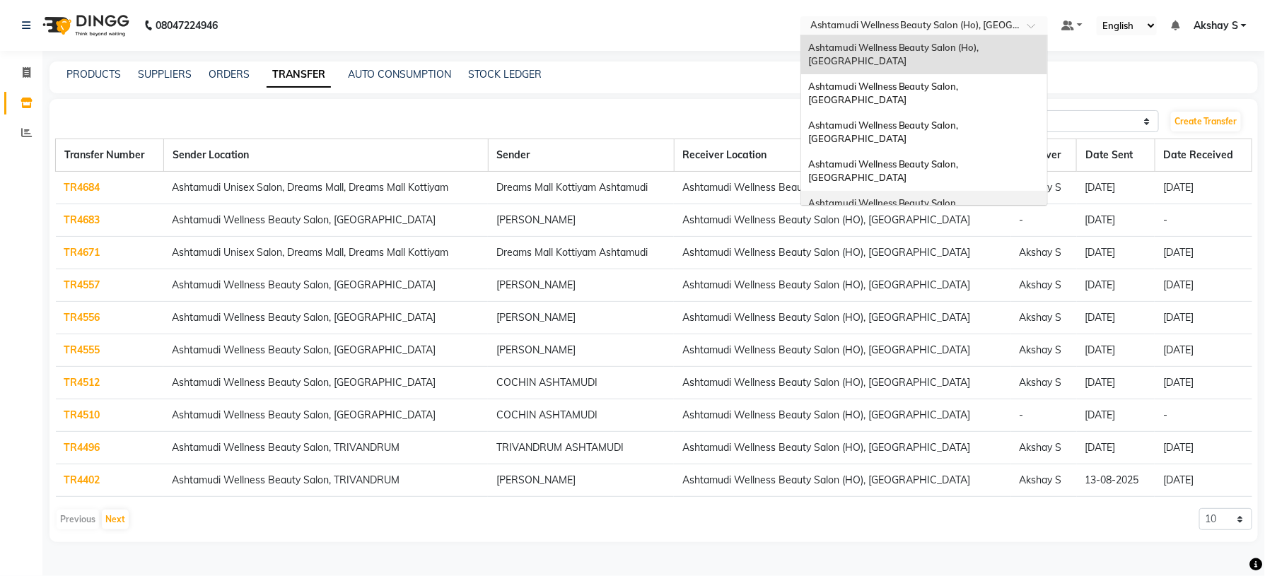
scroll to position [221, 0]
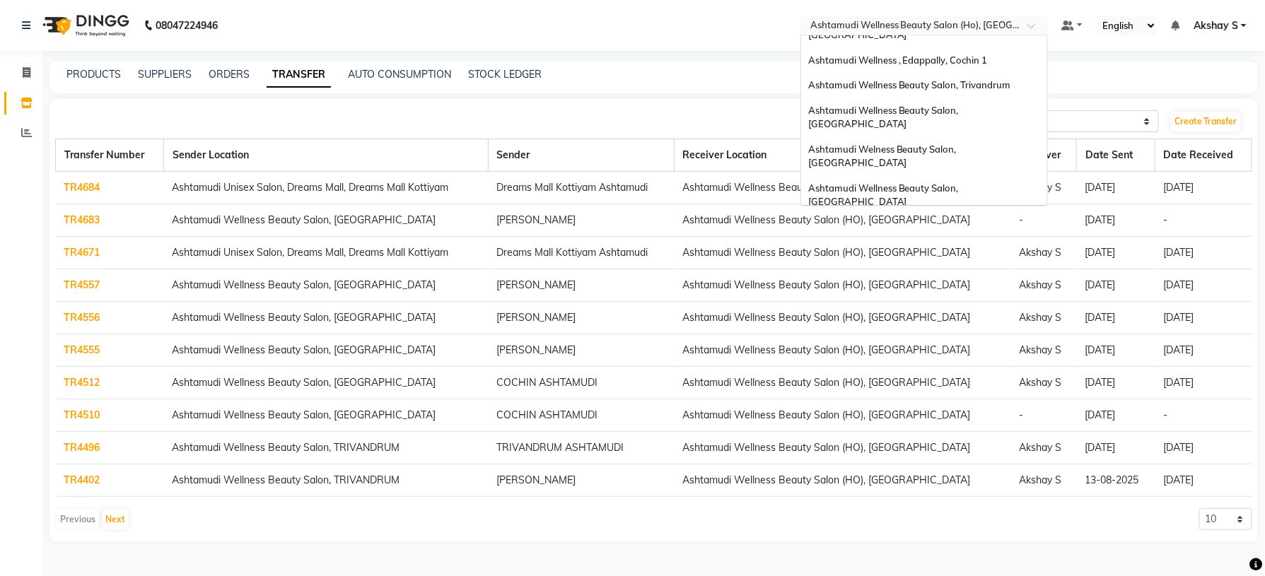
click at [863, 279] on div "Ashtamudi Unisex Salon, Dreams Mall, Dreams Mall Kottiyam" at bounding box center [924, 298] width 246 height 39
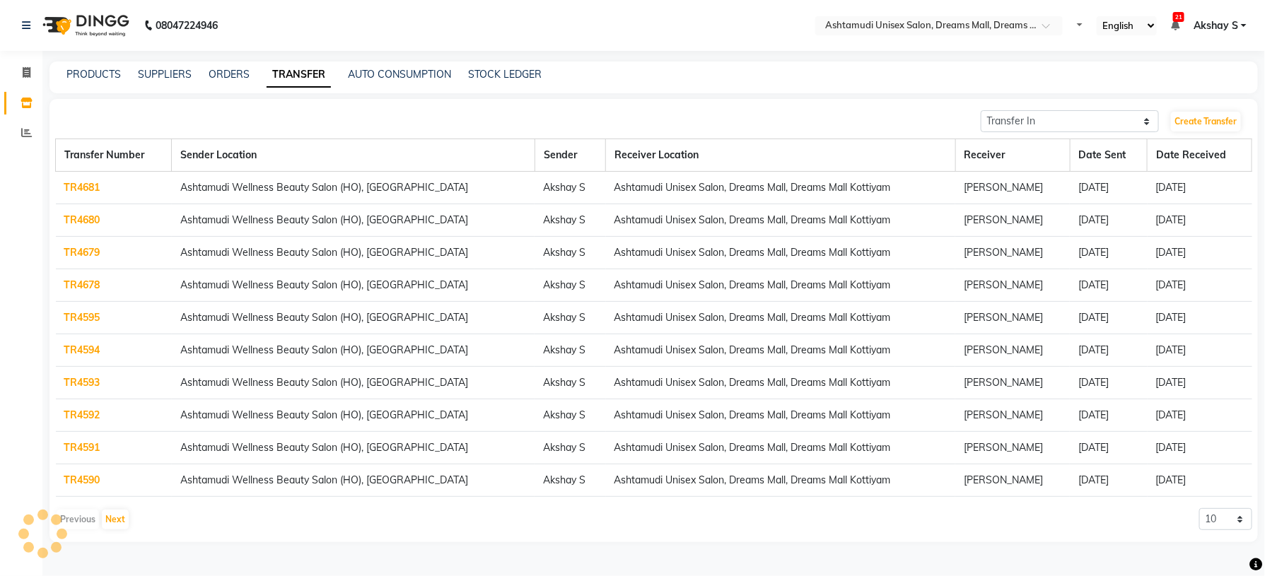
select select "en"
click at [85, 479] on link "TR4590" at bounding box center [82, 480] width 36 height 13
click at [82, 446] on link "TR4591" at bounding box center [82, 447] width 36 height 13
click at [90, 416] on link "TR4592" at bounding box center [82, 415] width 36 height 13
click at [78, 385] on link "TR4593" at bounding box center [82, 382] width 36 height 13
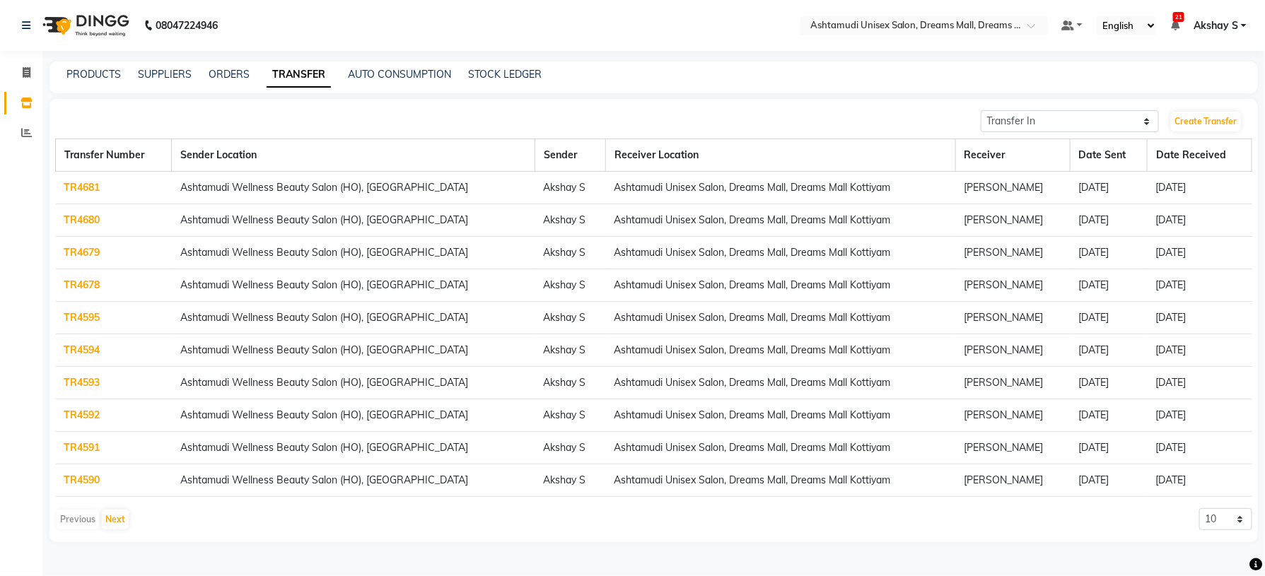
click at [90, 386] on link "TR4593" at bounding box center [82, 382] width 36 height 13
click at [94, 318] on link "TR4595" at bounding box center [82, 317] width 36 height 13
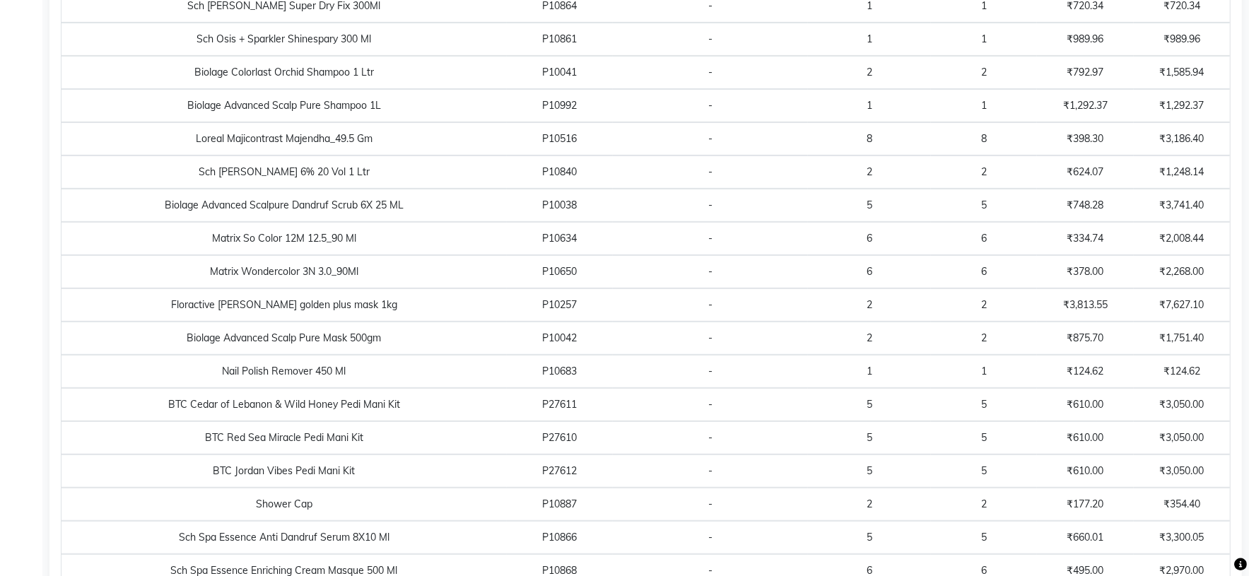
scroll to position [285, 0]
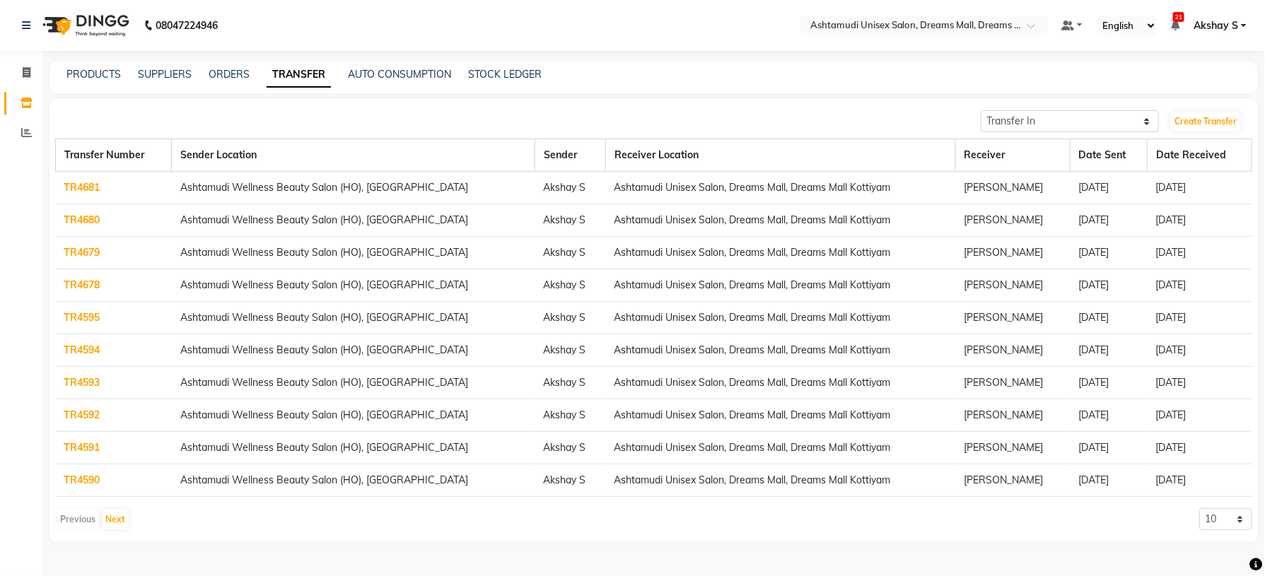
click at [78, 354] on link "TR4594" at bounding box center [82, 350] width 36 height 13
click at [81, 389] on link "TR4593" at bounding box center [82, 382] width 36 height 13
click at [87, 421] on link "TR4592" at bounding box center [82, 415] width 36 height 13
click at [92, 452] on link "TR4591" at bounding box center [82, 447] width 36 height 13
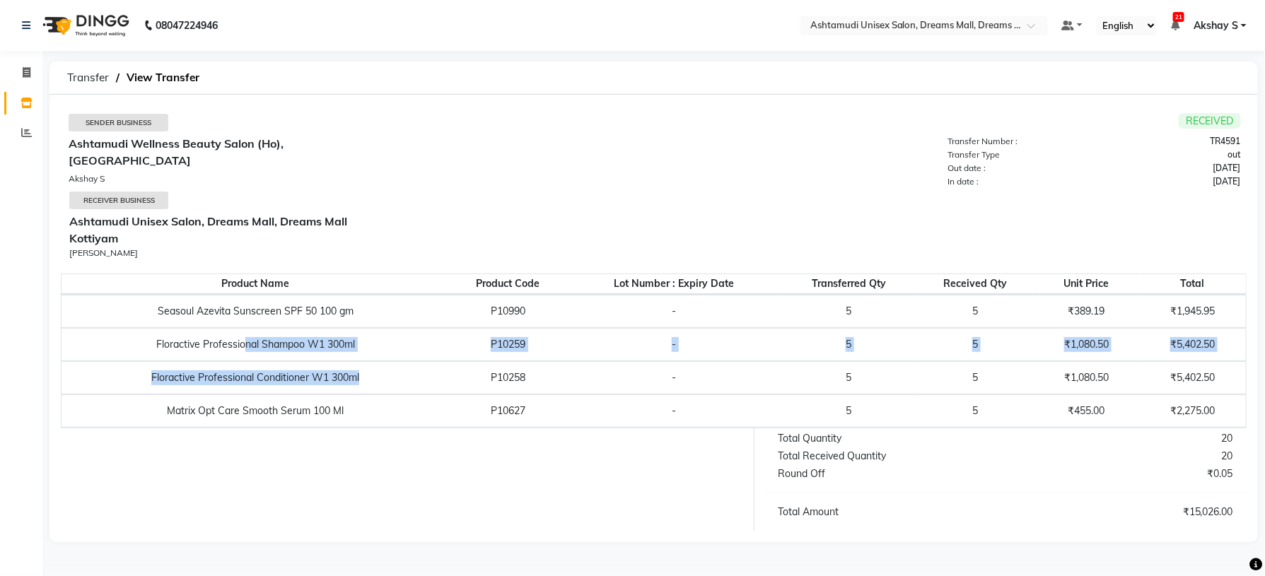
drag, startPoint x: 243, startPoint y: 324, endPoint x: 382, endPoint y: 365, distance: 145.0
click at [382, 365] on tbody "Seasoul Azevita Sunscreen SPF 50 100 gm P10990 - 5 5 ₹389.19 ₹1,945.95 Floracti…" at bounding box center [654, 361] width 1184 height 133
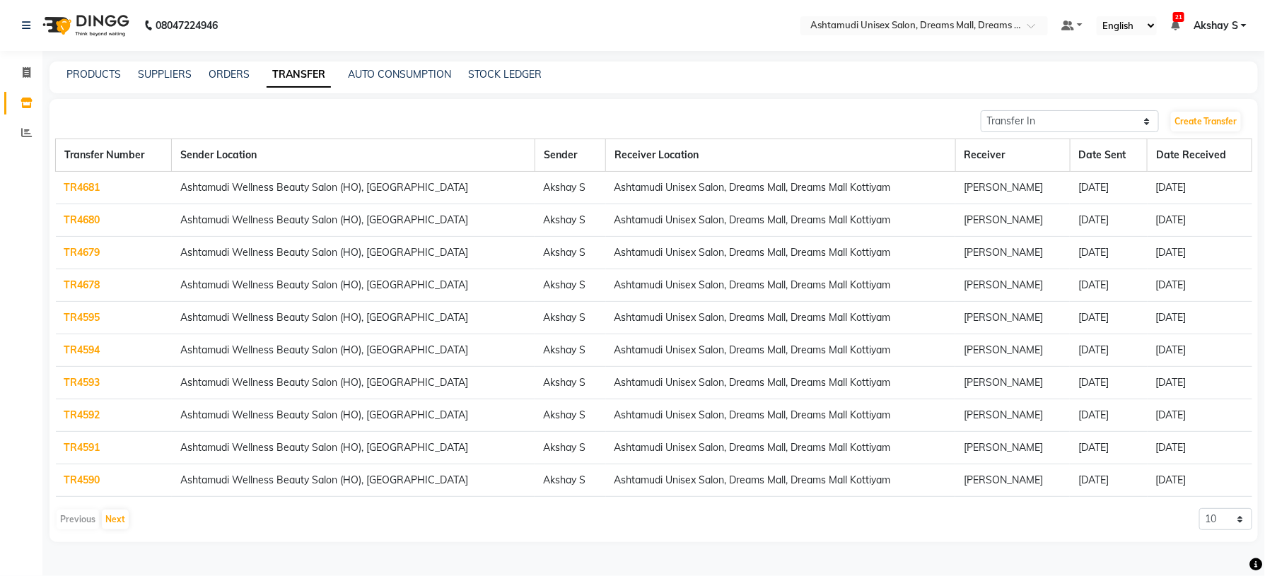
click at [92, 486] on link "TR4590" at bounding box center [82, 480] width 36 height 13
click at [111, 528] on button "Next" at bounding box center [115, 520] width 27 height 20
click at [94, 186] on link "TR4589" at bounding box center [82, 187] width 36 height 13
click at [120, 525] on button "Next" at bounding box center [115, 520] width 27 height 20
click at [85, 226] on link "TR4582" at bounding box center [82, 219] width 36 height 13
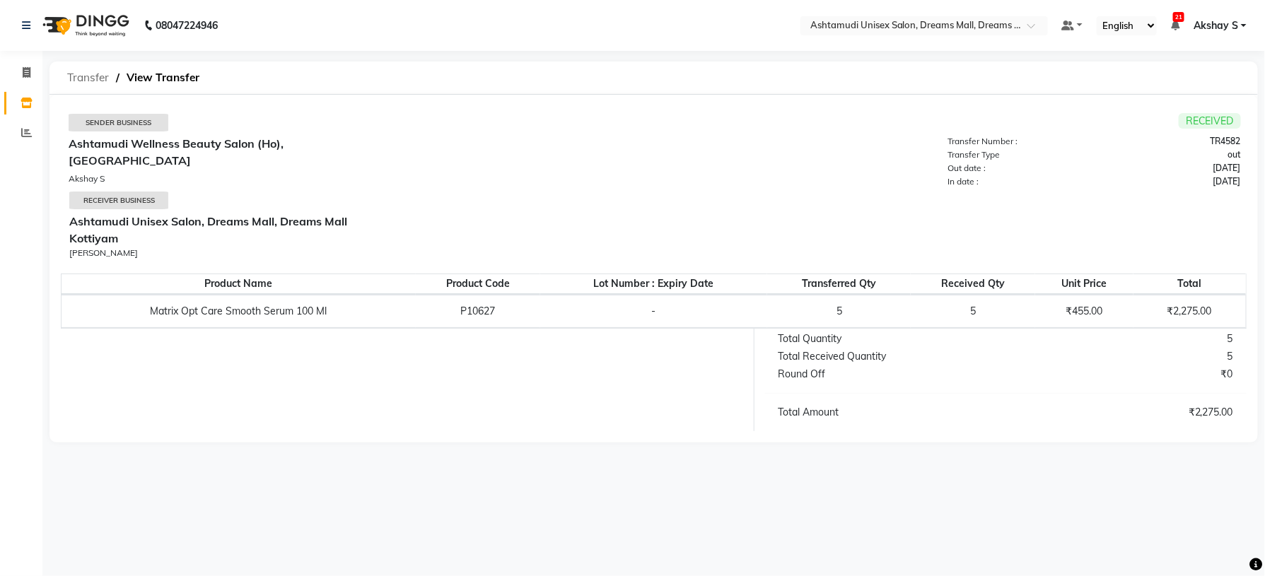
click at [84, 77] on span "Transfer" at bounding box center [88, 77] width 56 height 25
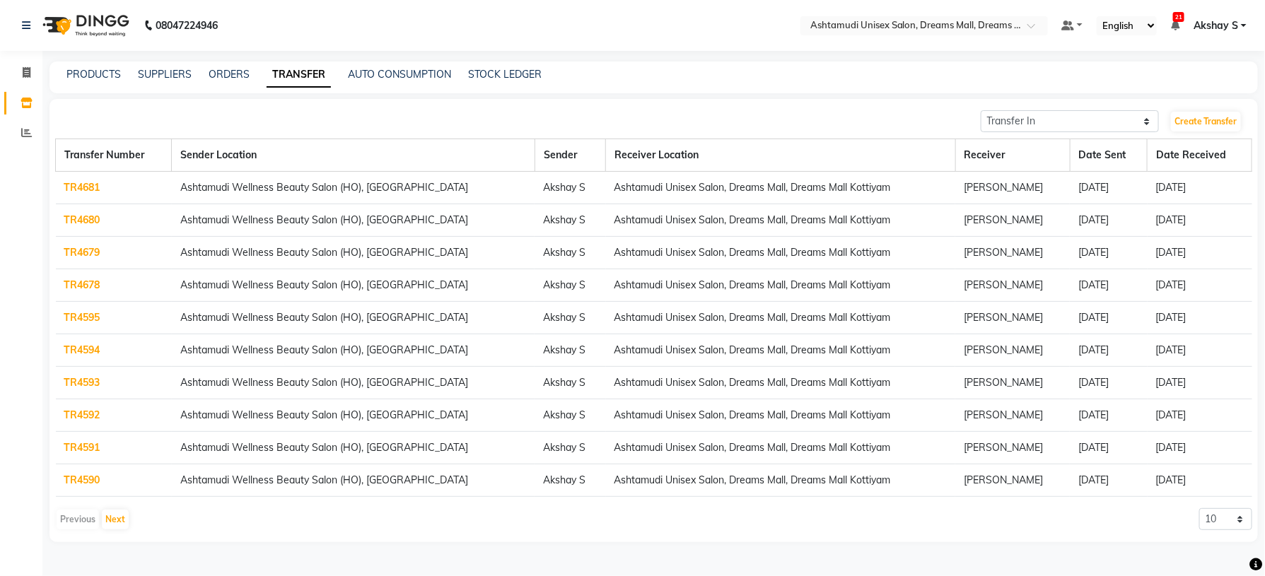
click at [100, 320] on link "TR4595" at bounding box center [82, 317] width 36 height 13
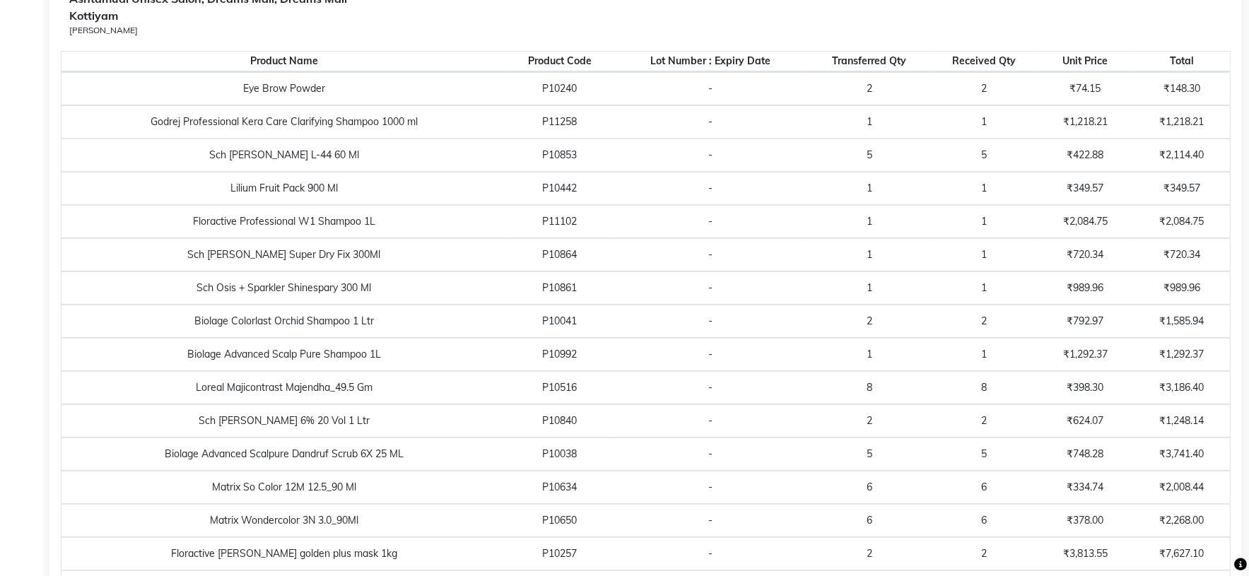
scroll to position [179, 0]
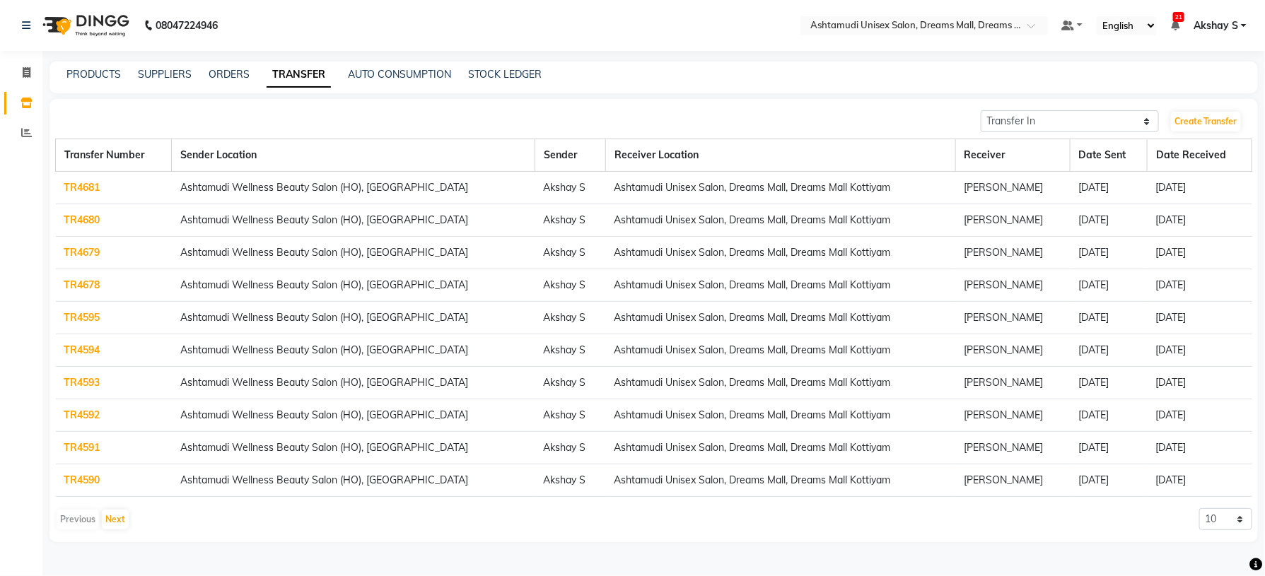
click at [86, 351] on link "TR4594" at bounding box center [82, 350] width 36 height 13
click at [85, 387] on link "TR4593" at bounding box center [82, 382] width 36 height 13
click at [87, 418] on link "TR4592" at bounding box center [82, 415] width 36 height 13
click at [77, 486] on link "TR4590" at bounding box center [82, 480] width 36 height 13
click at [112, 527] on button "Next" at bounding box center [115, 520] width 27 height 20
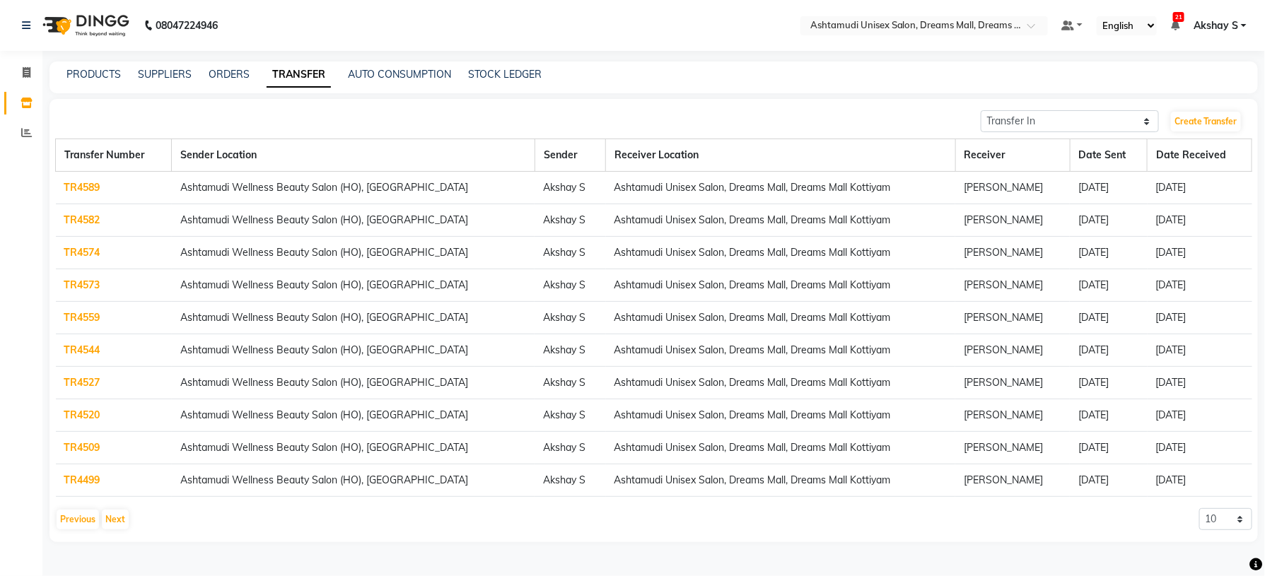
click at [77, 189] on link "TR4589" at bounding box center [82, 187] width 36 height 13
click at [119, 527] on button "Next" at bounding box center [115, 520] width 27 height 20
click at [83, 223] on link "TR4582" at bounding box center [82, 219] width 36 height 13
